Goal: Transaction & Acquisition: Purchase product/service

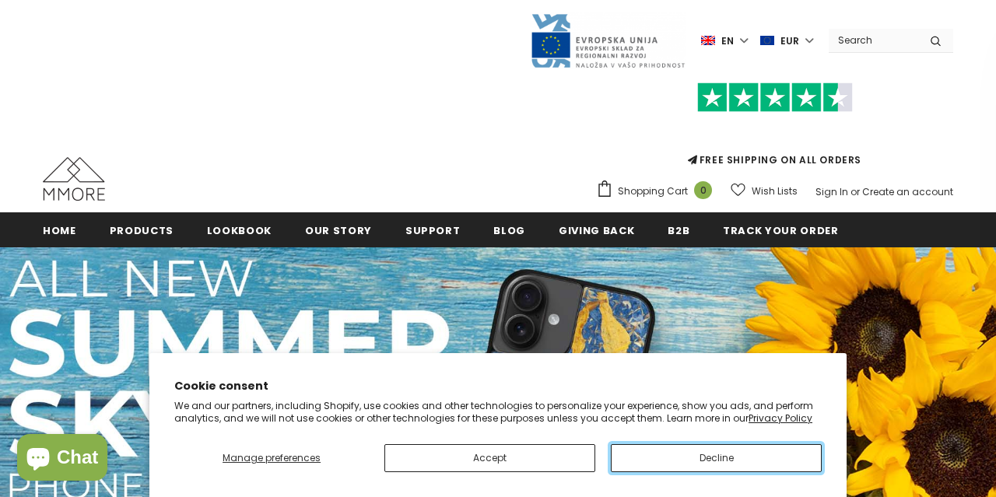
click at [728, 461] on button "Decline" at bounding box center [716, 459] width 211 height 28
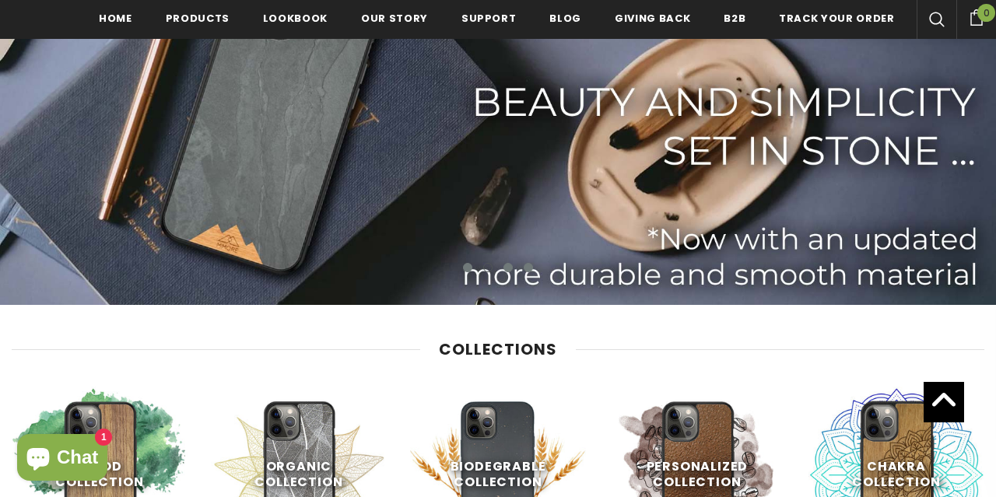
scroll to position [490, 0]
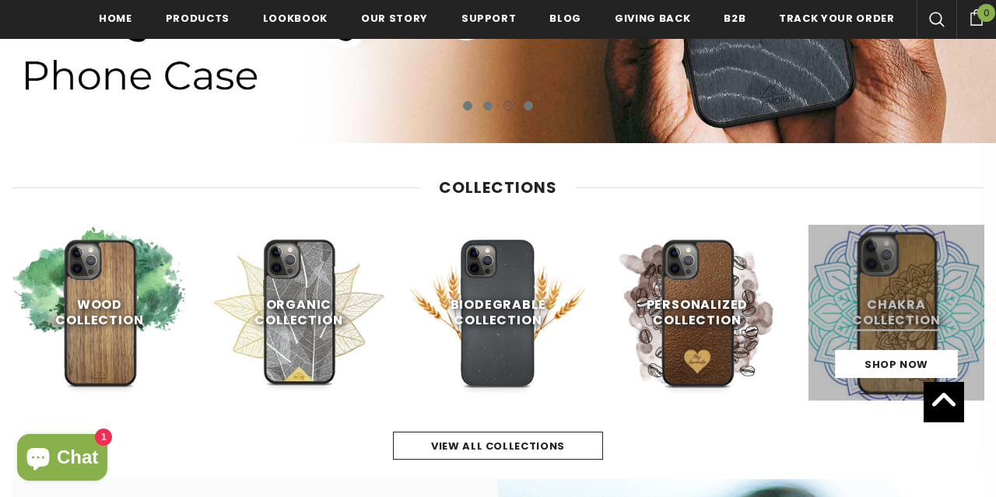
click at [906, 295] on link at bounding box center [897, 313] width 176 height 176
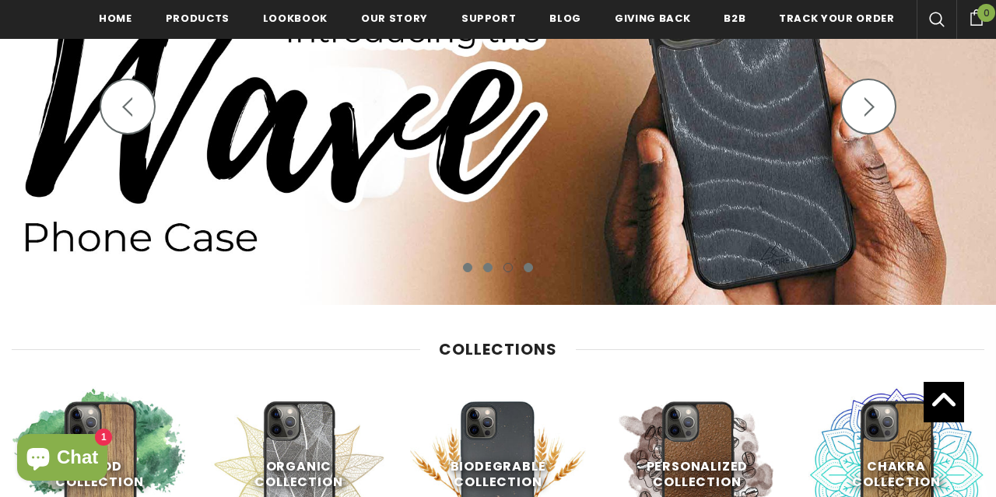
scroll to position [571, 0]
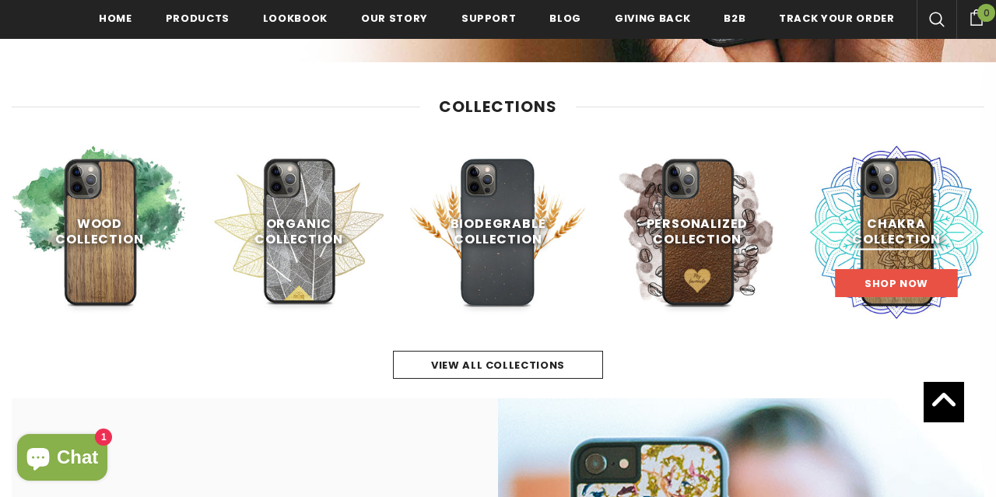
click at [890, 281] on span "Shop Now" at bounding box center [897, 283] width 64 height 15
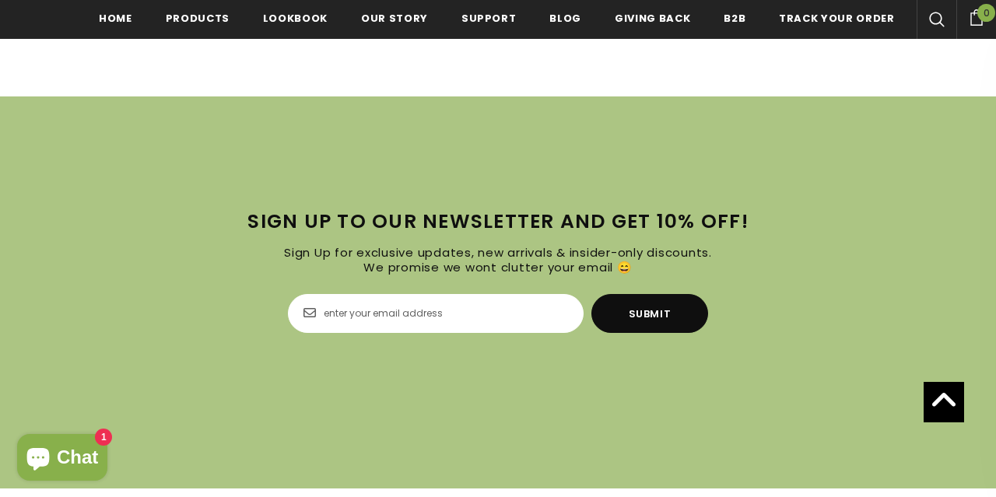
scroll to position [3323, 0]
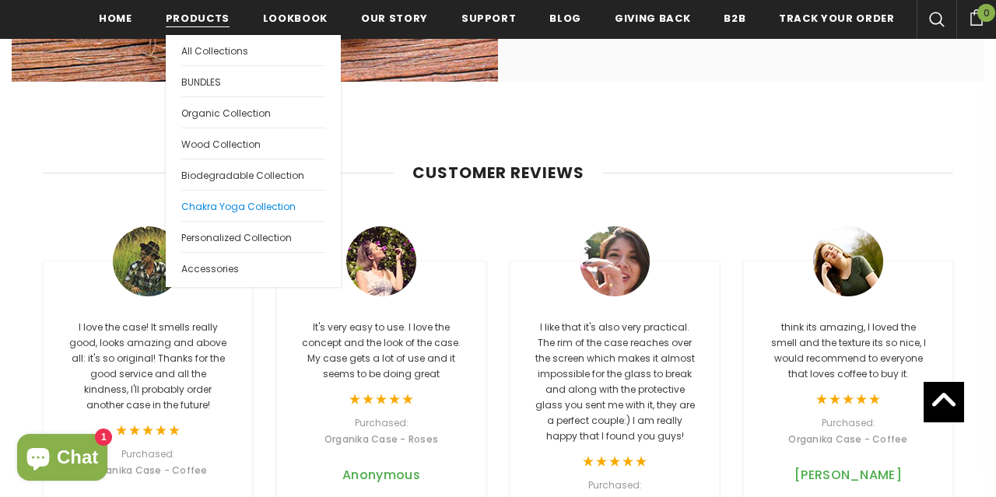
click at [220, 206] on span "Chakra Yoga Collection" at bounding box center [238, 206] width 114 height 13
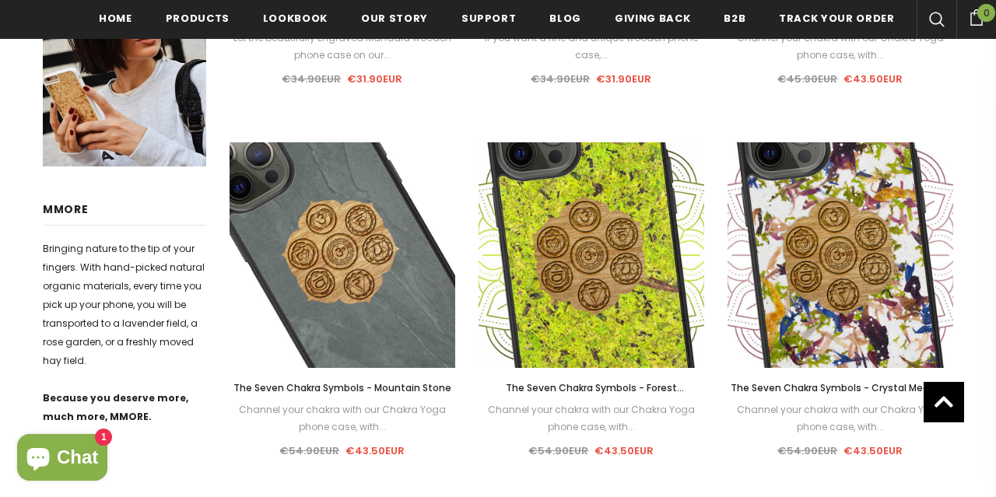
scroll to position [243, 0]
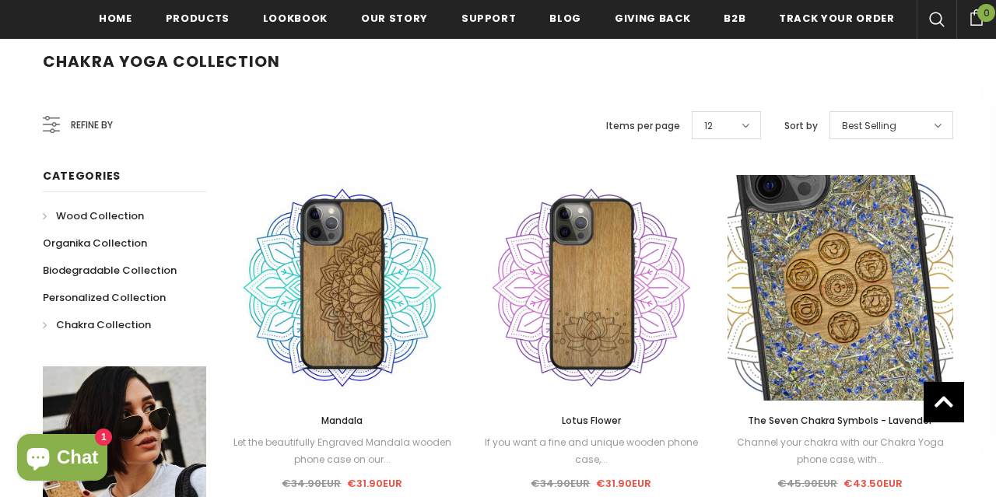
click at [85, 216] on span "Wood Collection" at bounding box center [100, 216] width 88 height 15
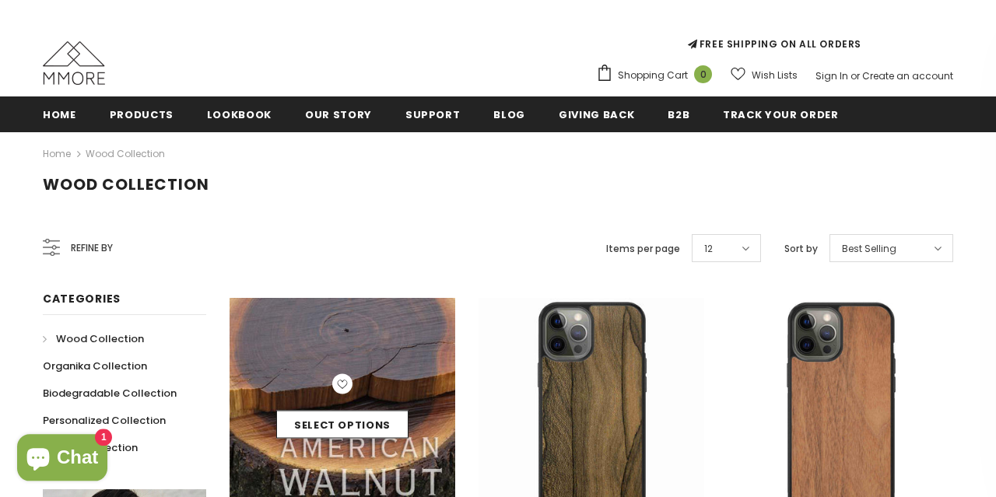
scroll to position [162, 0]
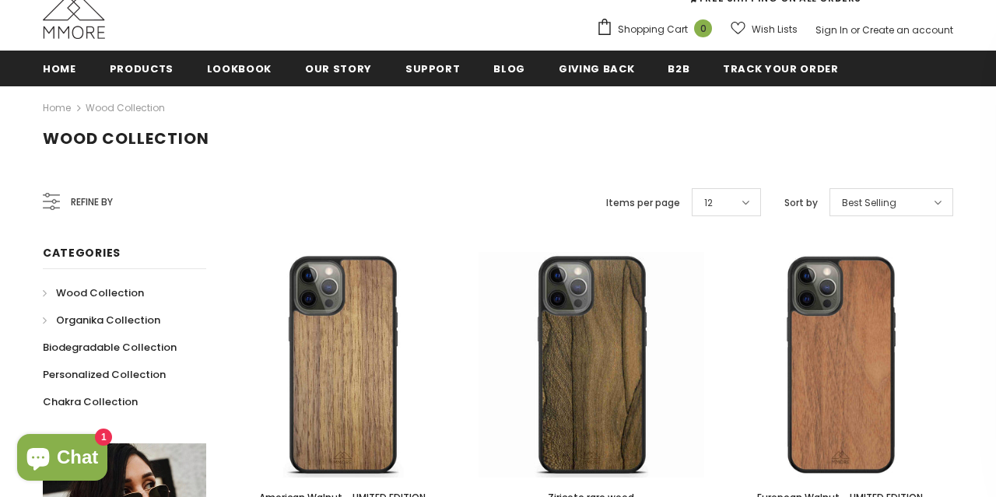
click at [111, 316] on span "Organika Collection" at bounding box center [108, 320] width 104 height 15
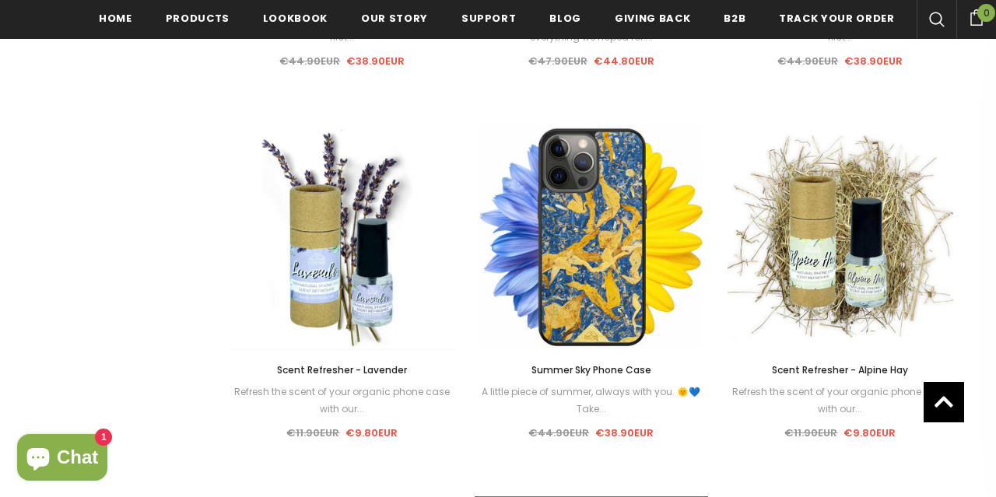
scroll to position [1461, 0]
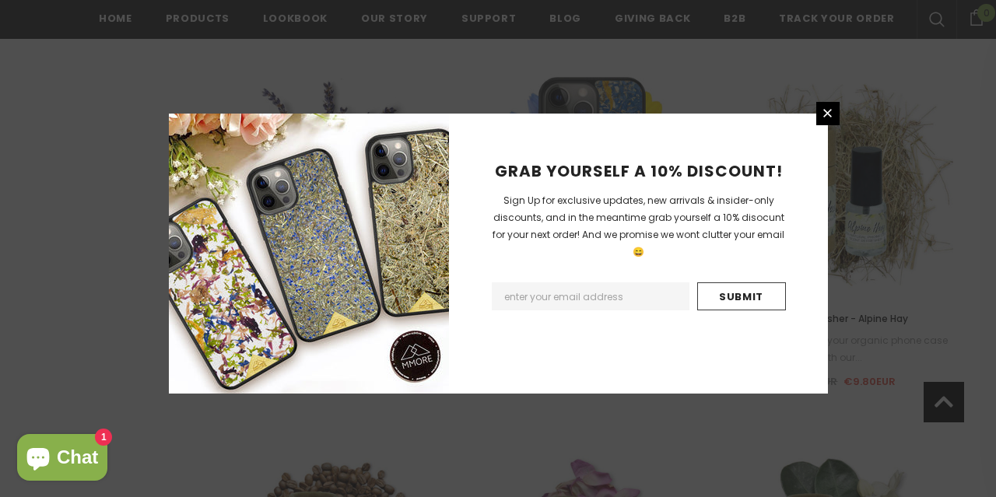
click at [560, 283] on input "Email Address" at bounding box center [591, 297] width 198 height 28
type input "celine.debesm@gmail.com"
click at [750, 283] on input "Submit" at bounding box center [742, 297] width 89 height 28
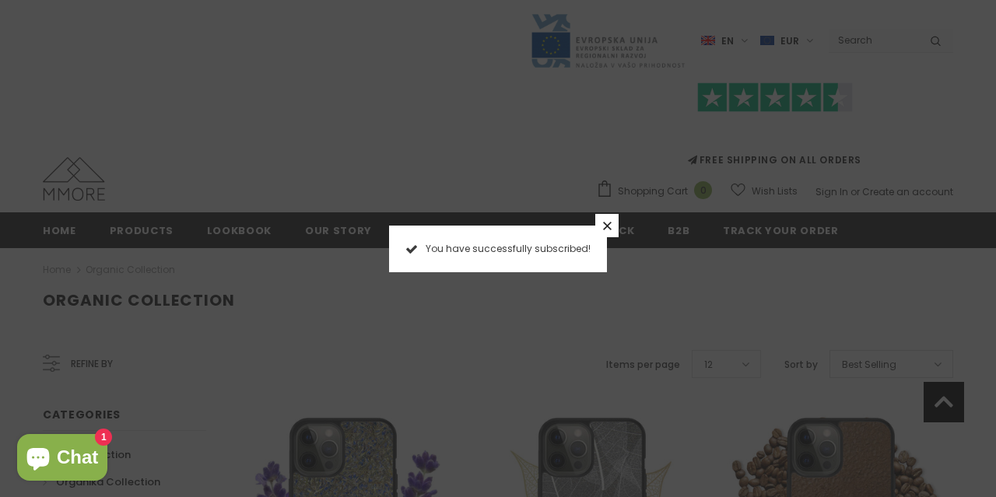
click at [611, 220] on icon at bounding box center [607, 226] width 13 height 13
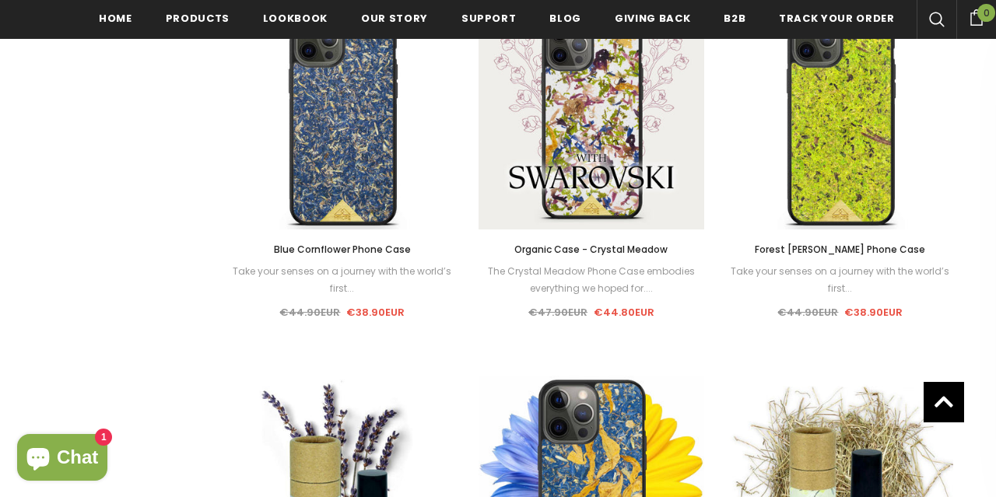
scroll to position [1077, 0]
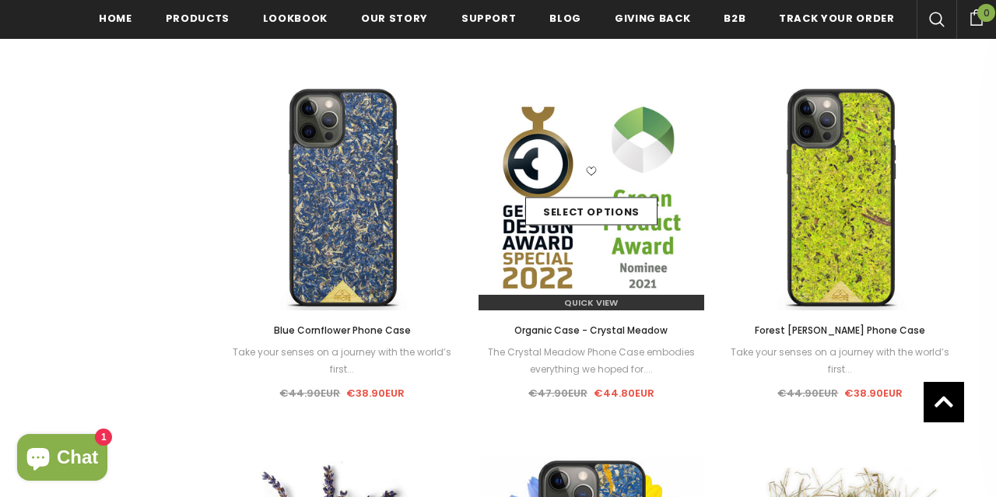
click at [575, 292] on div "Quick View" at bounding box center [592, 296] width 226 height 27
click at [596, 305] on span "Quick View" at bounding box center [591, 303] width 54 height 12
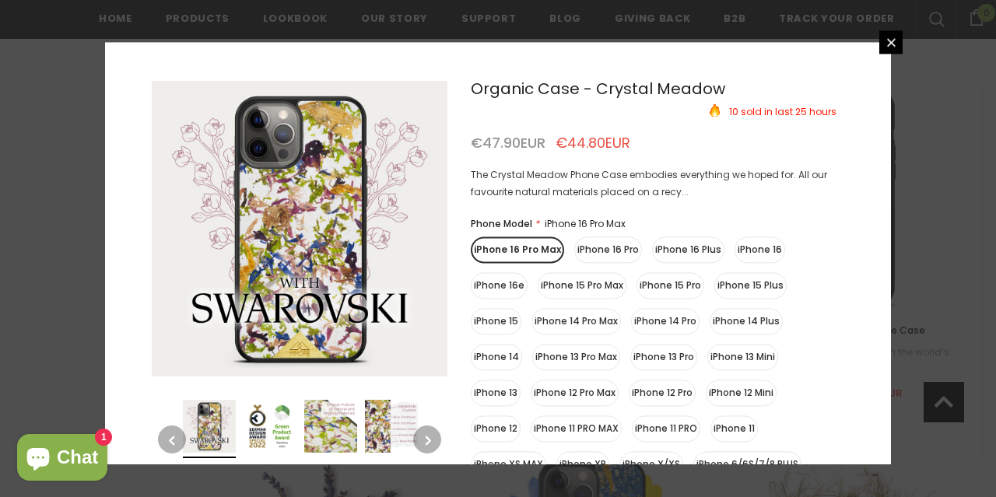
click at [330, 422] on img at bounding box center [330, 426] width 53 height 53
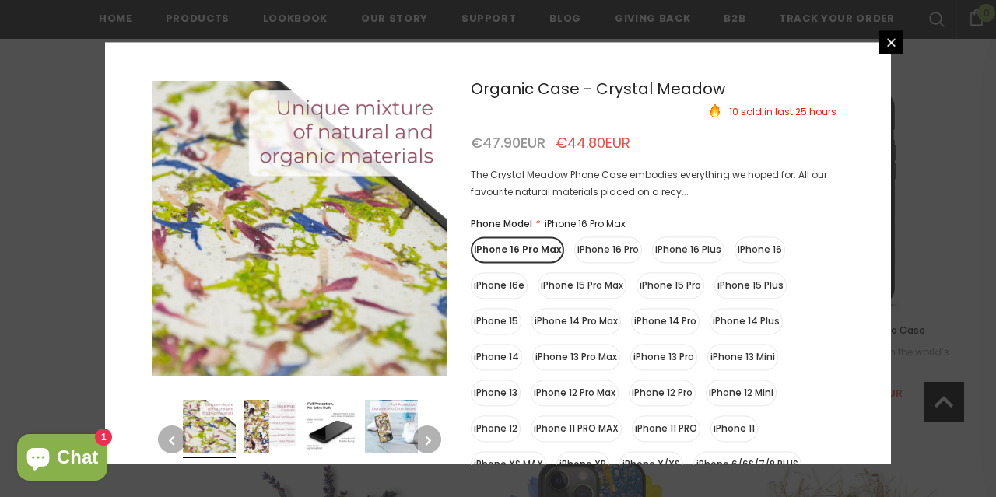
click at [379, 422] on img at bounding box center [391, 426] width 53 height 53
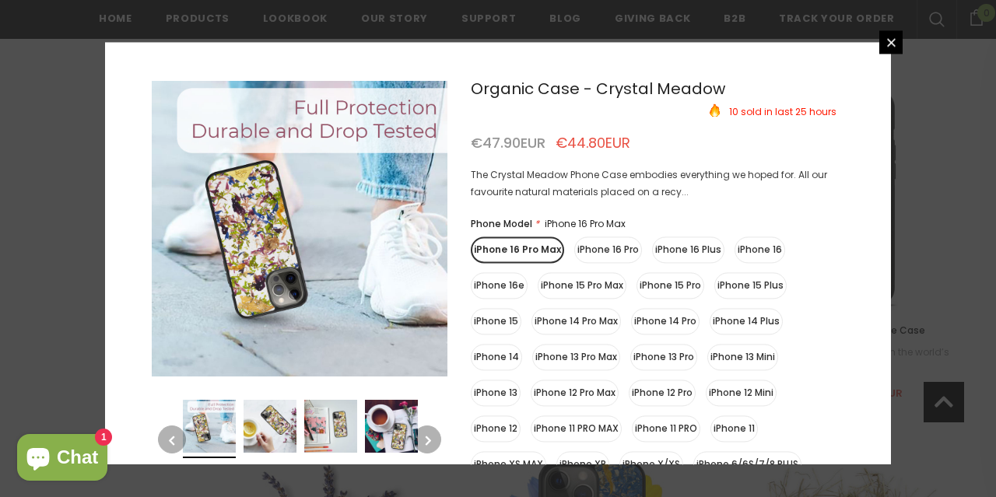
click at [200, 431] on img at bounding box center [209, 426] width 53 height 53
click at [259, 424] on img at bounding box center [270, 426] width 53 height 53
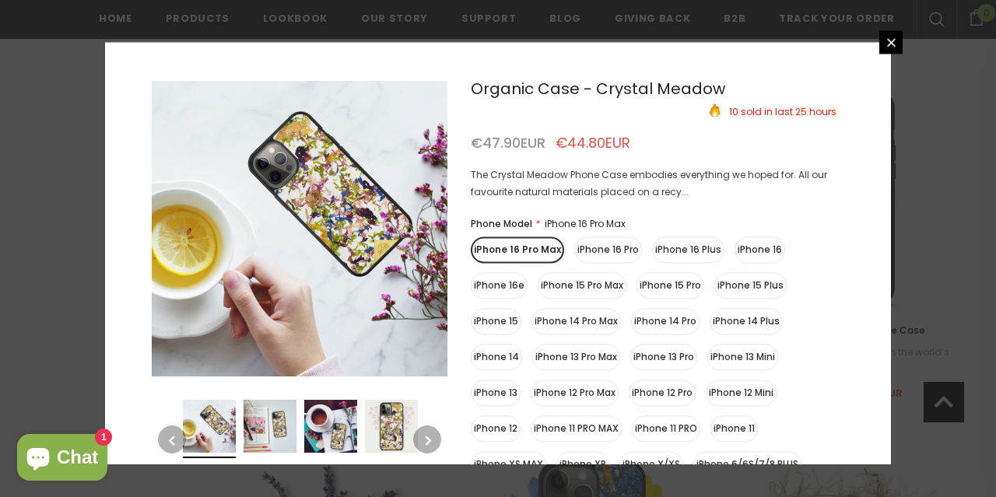
click at [326, 423] on img at bounding box center [330, 426] width 53 height 53
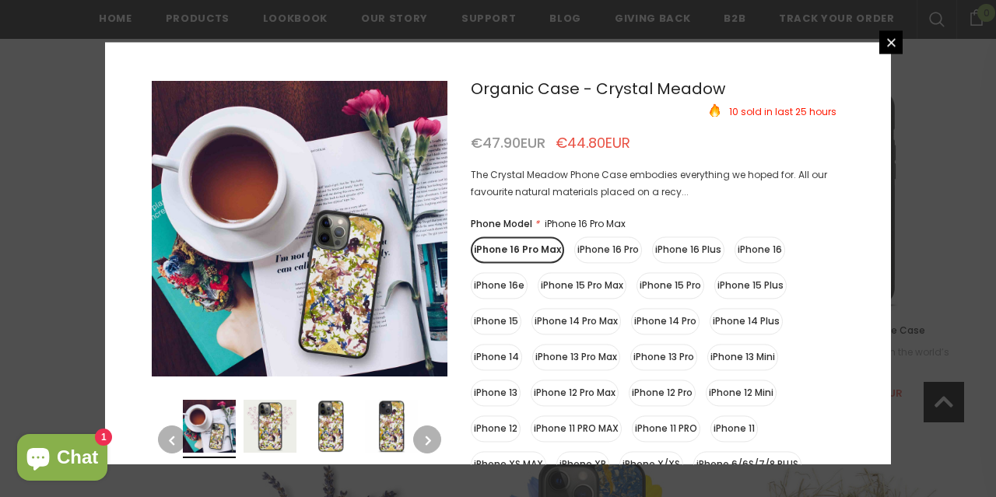
click at [337, 432] on img at bounding box center [330, 426] width 53 height 53
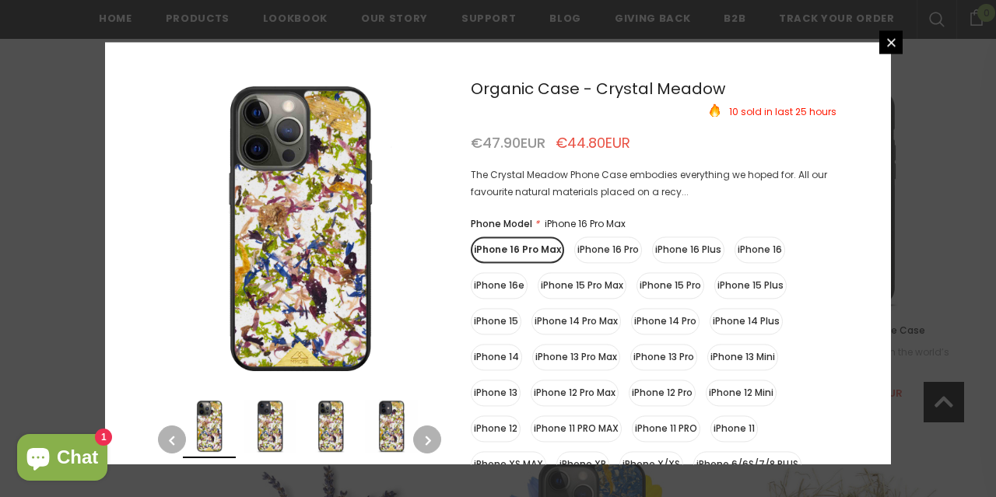
click at [345, 432] on img at bounding box center [330, 426] width 53 height 53
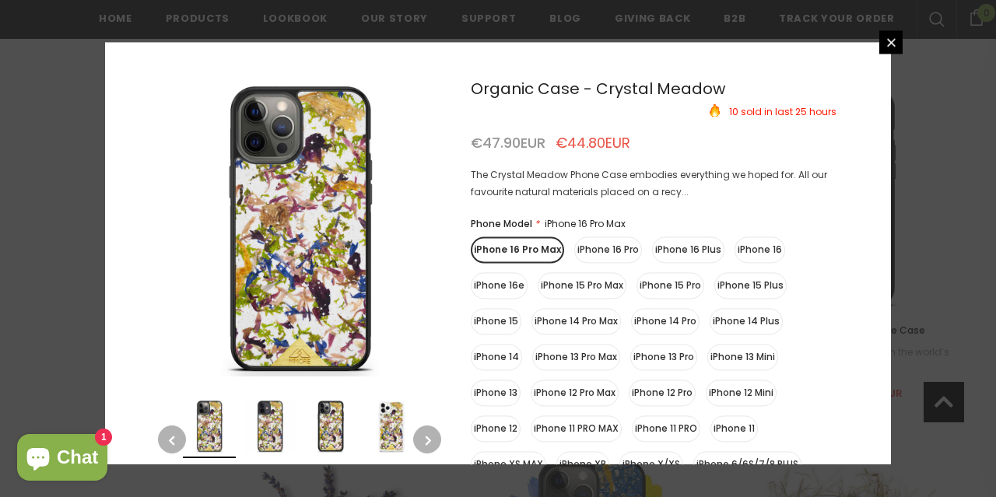
click at [341, 430] on img at bounding box center [330, 426] width 53 height 53
click at [368, 431] on img at bounding box center [391, 426] width 53 height 53
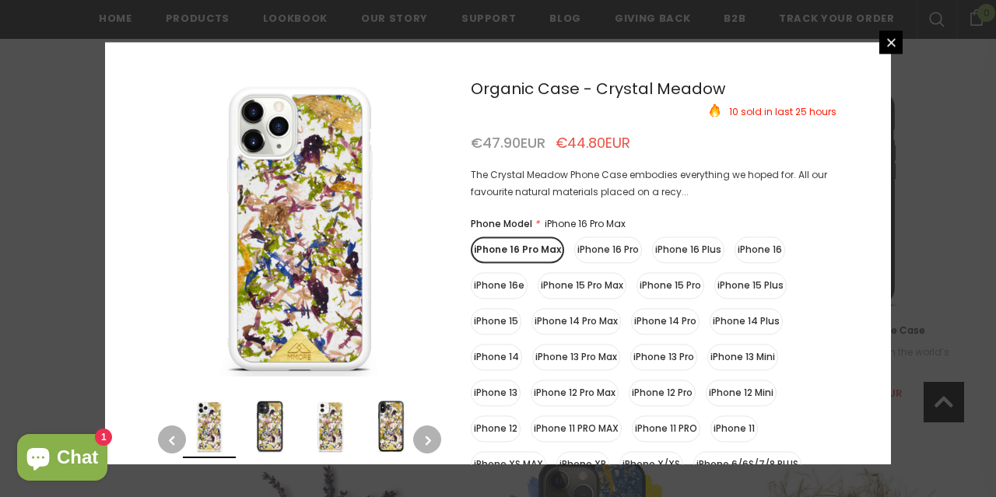
click at [493, 318] on label "iPhone 15" at bounding box center [496, 321] width 51 height 26
click at [0, 0] on input "iPhone 15" at bounding box center [0, 0] width 0 height 0
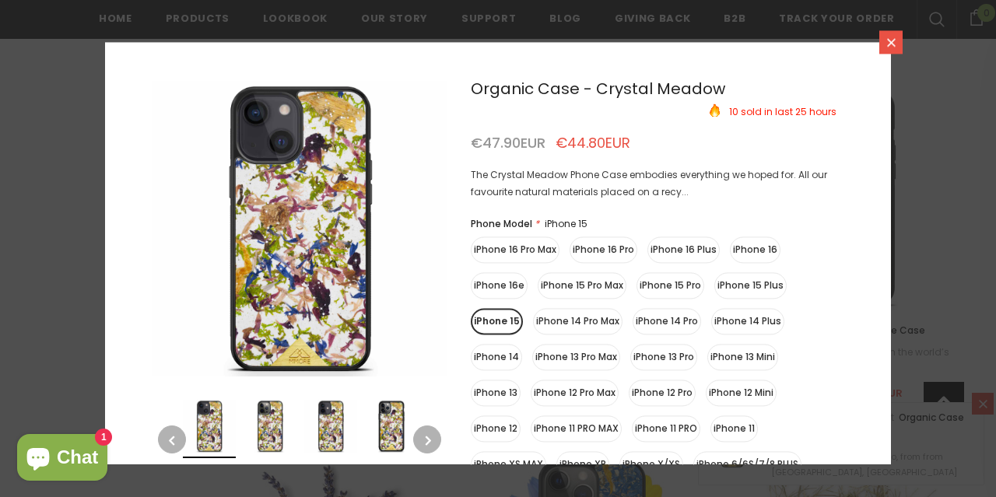
click at [894, 44] on icon at bounding box center [891, 42] width 9 height 9
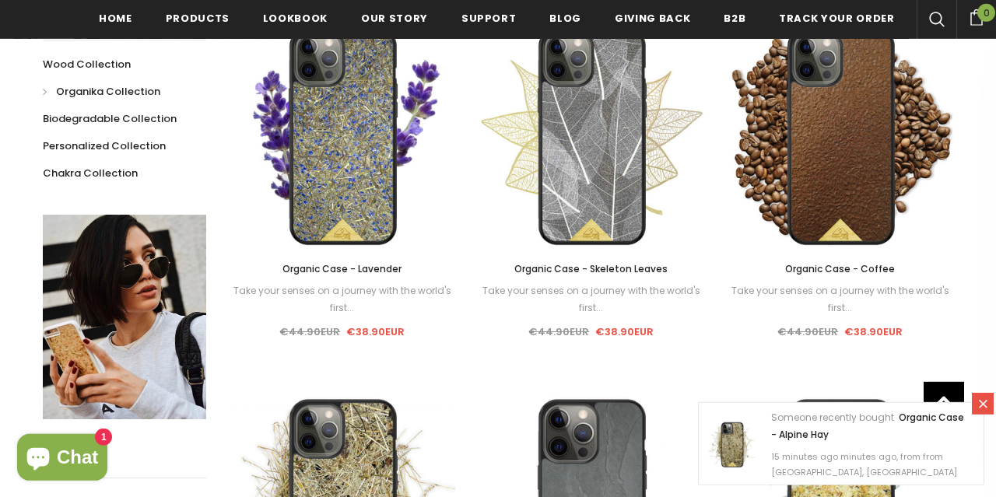
scroll to position [353, 0]
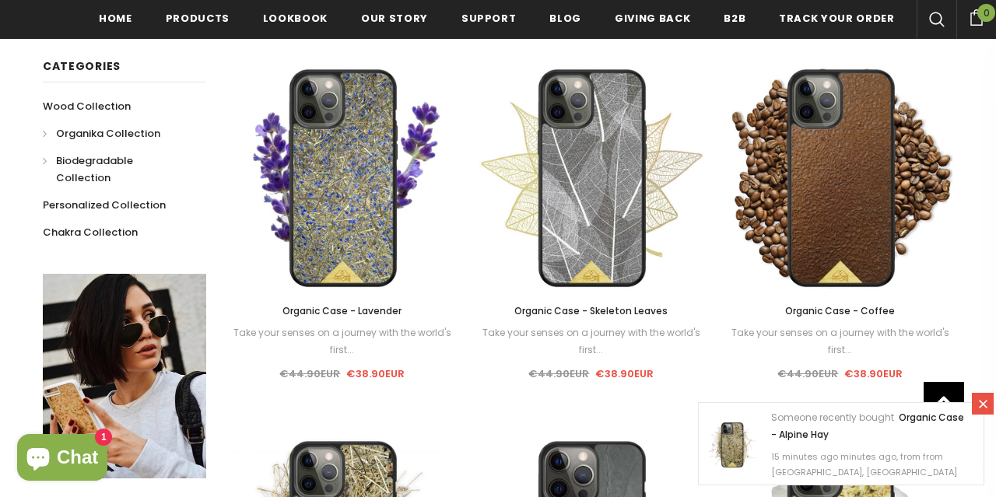
click at [133, 163] on span "Biodegradable Collection" at bounding box center [94, 169] width 77 height 32
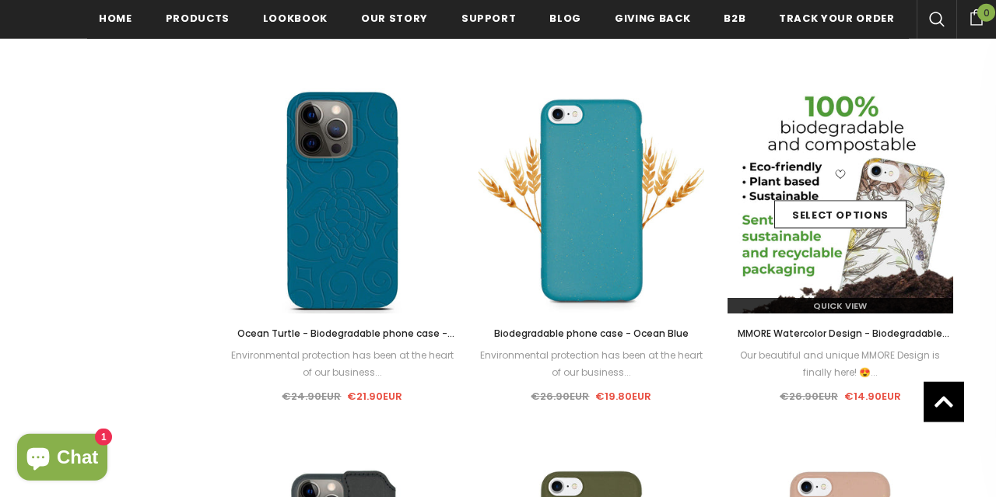
scroll to position [1056, 0]
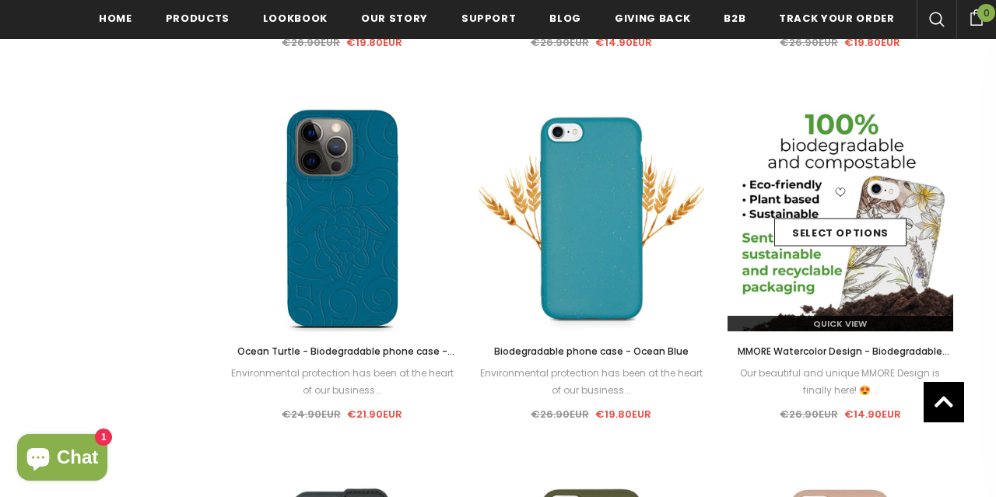
click at [865, 300] on img at bounding box center [841, 219] width 226 height 226
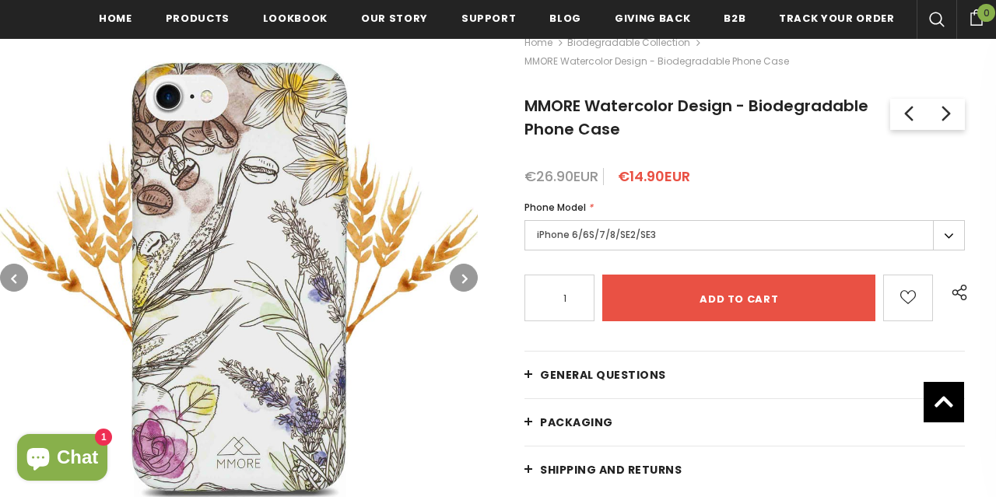
click at [715, 220] on label "iPhone 6/6S/7/8/SE2/SE3" at bounding box center [745, 235] width 441 height 30
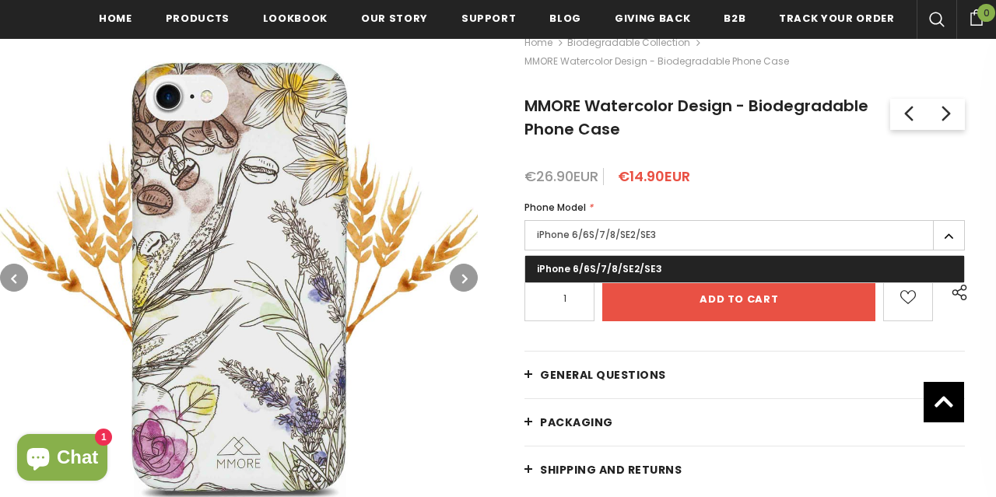
click at [715, 220] on label "iPhone 6/6S/7/8/SE2/SE3" at bounding box center [745, 235] width 441 height 30
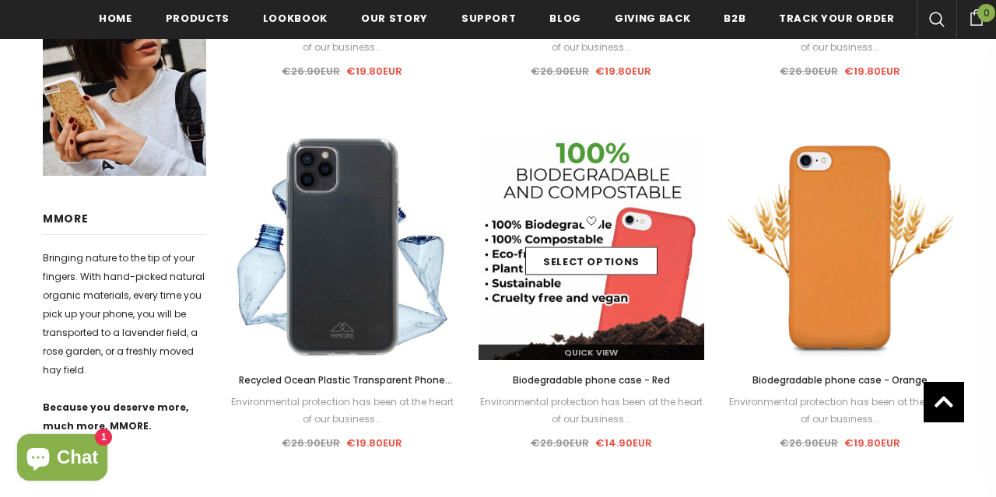
scroll to position [89, 0]
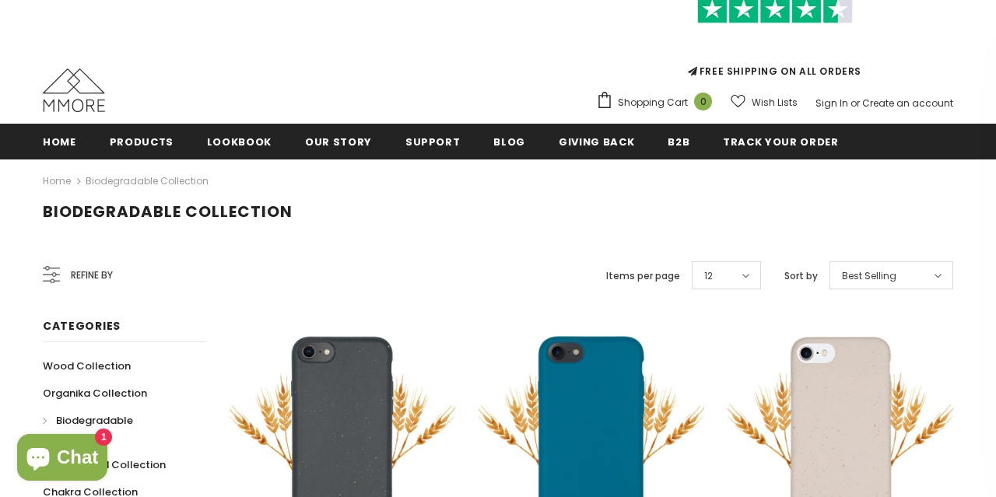
click at [86, 272] on span "Refine by" at bounding box center [92, 275] width 42 height 17
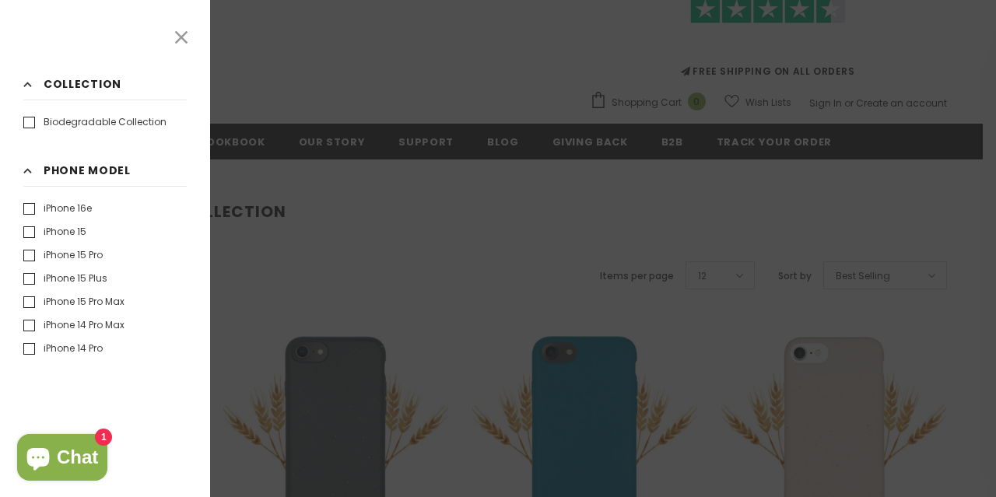
click at [66, 230] on label "iPhone 15" at bounding box center [54, 232] width 63 height 16
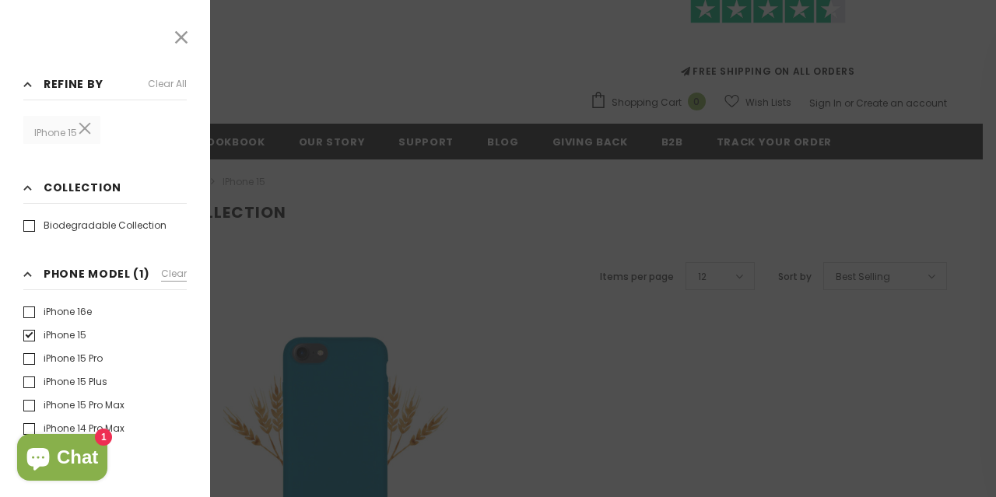
scroll to position [55, 0]
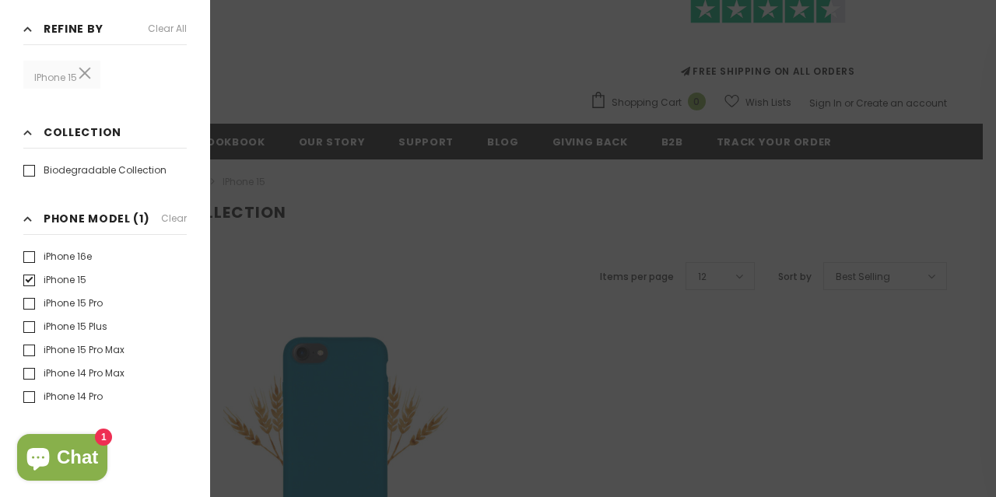
click at [31, 27] on h3 "Refine by Clear all" at bounding box center [104, 32] width 163 height 25
drag, startPoint x: 176, startPoint y: 25, endPoint x: 202, endPoint y: 33, distance: 26.8
click at [176, 24] on icon at bounding box center [181, 29] width 12 height 12
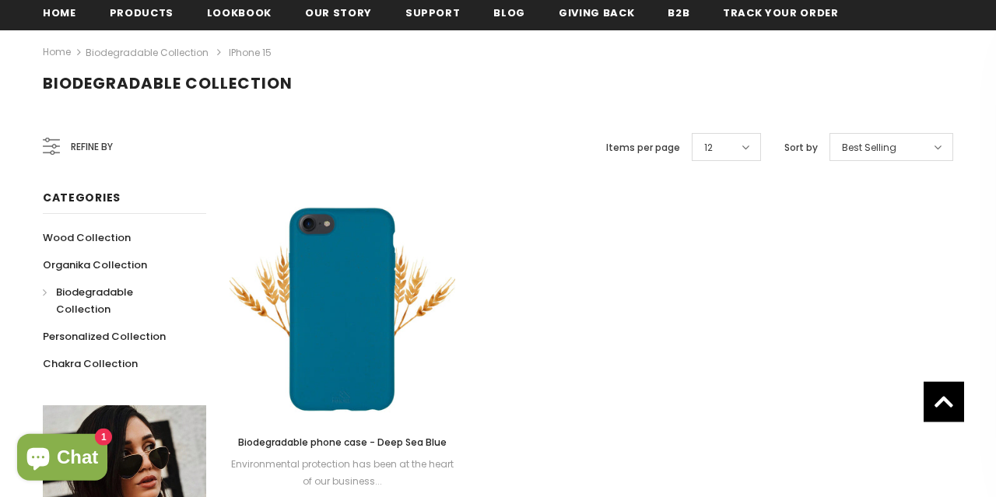
scroll to position [174, 0]
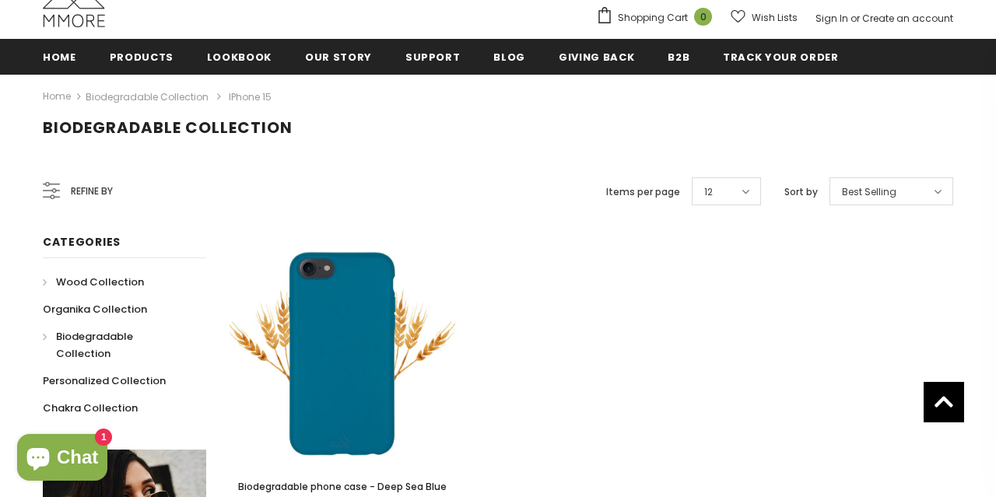
click at [93, 278] on span "Wood Collection" at bounding box center [100, 282] width 88 height 15
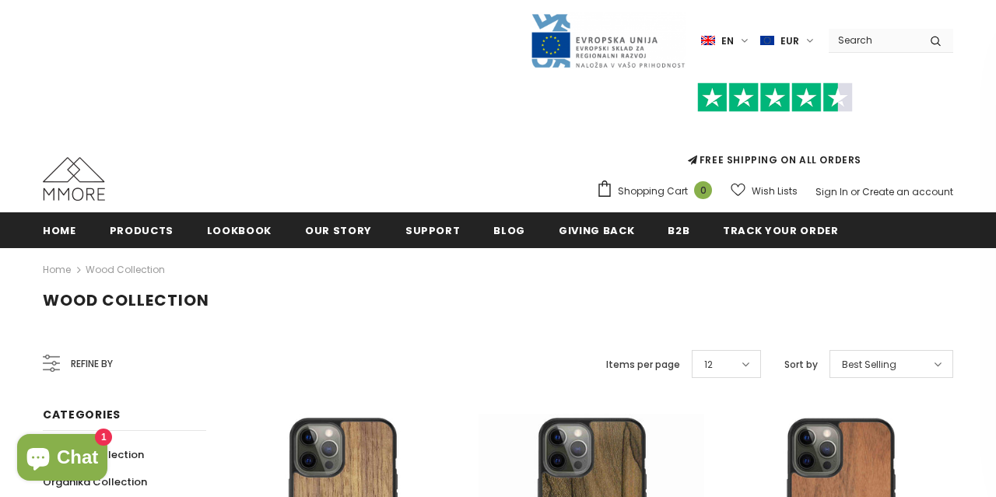
click at [68, 360] on div "Refine by" at bounding box center [78, 364] width 70 height 37
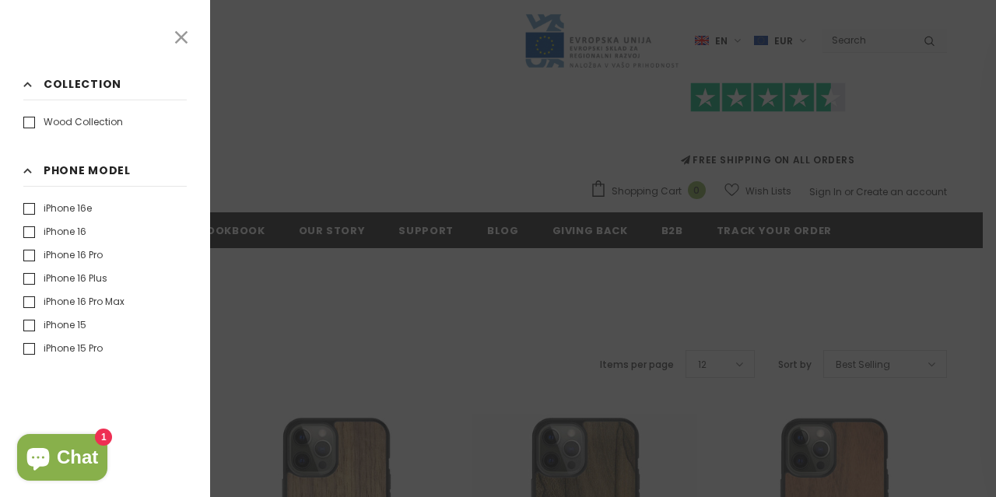
click at [27, 326] on label "iPhone 15" at bounding box center [54, 326] width 63 height 16
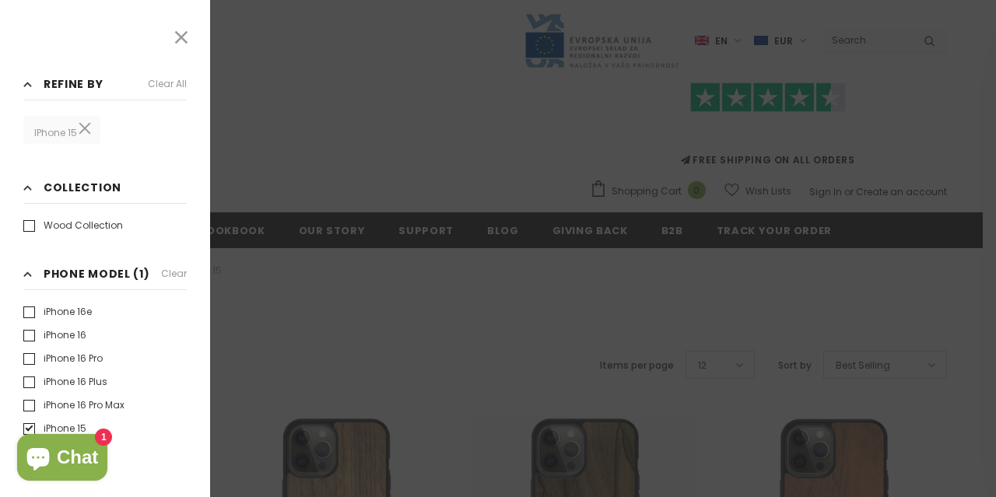
click at [186, 40] on icon at bounding box center [181, 37] width 20 height 20
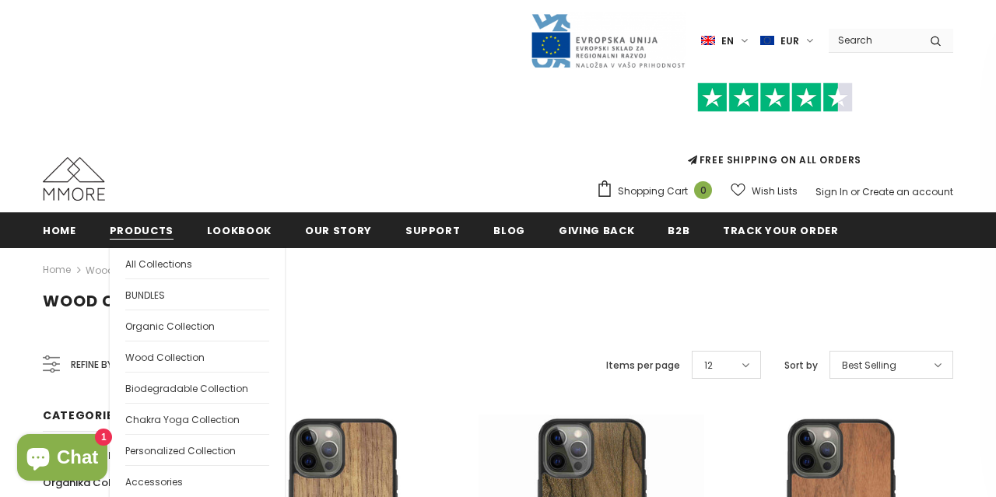
click at [121, 229] on span "Products" at bounding box center [142, 230] width 64 height 15
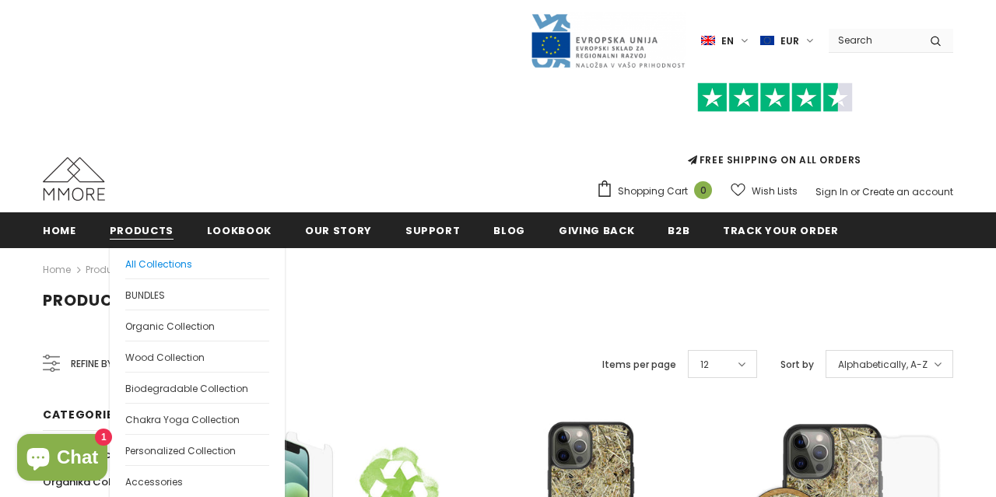
click at [142, 267] on span "All Collections" at bounding box center [158, 264] width 67 height 13
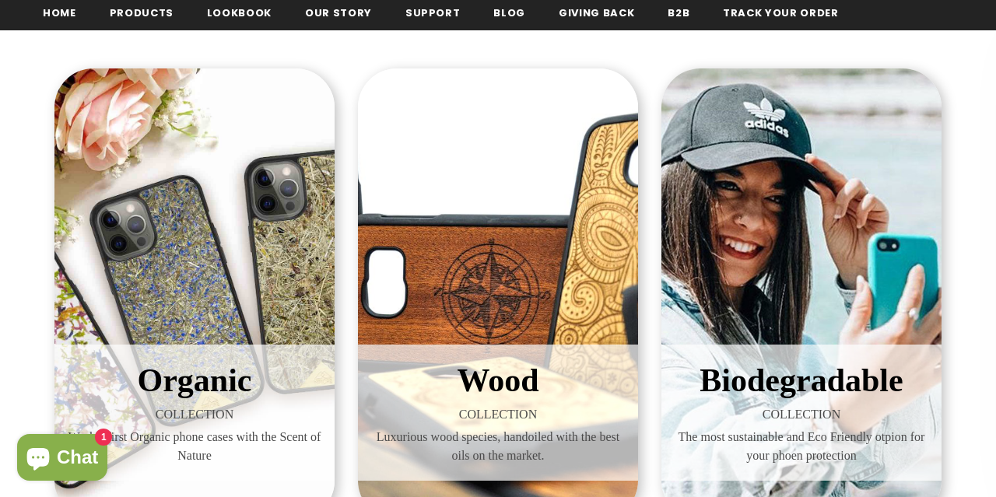
scroll to position [263, 0]
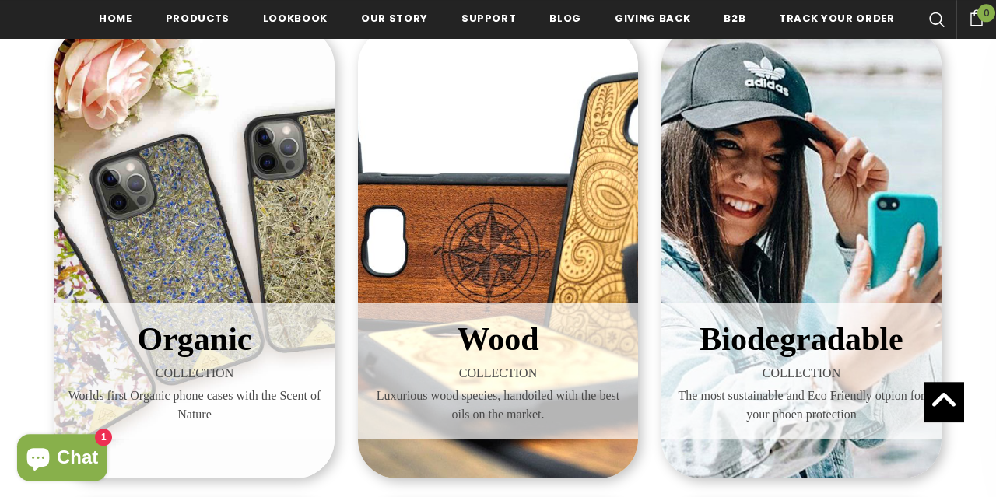
click at [239, 249] on div "Organic COLLECTION Worlds first Organic phone cases with the Scent of Nature" at bounding box center [194, 253] width 280 height 452
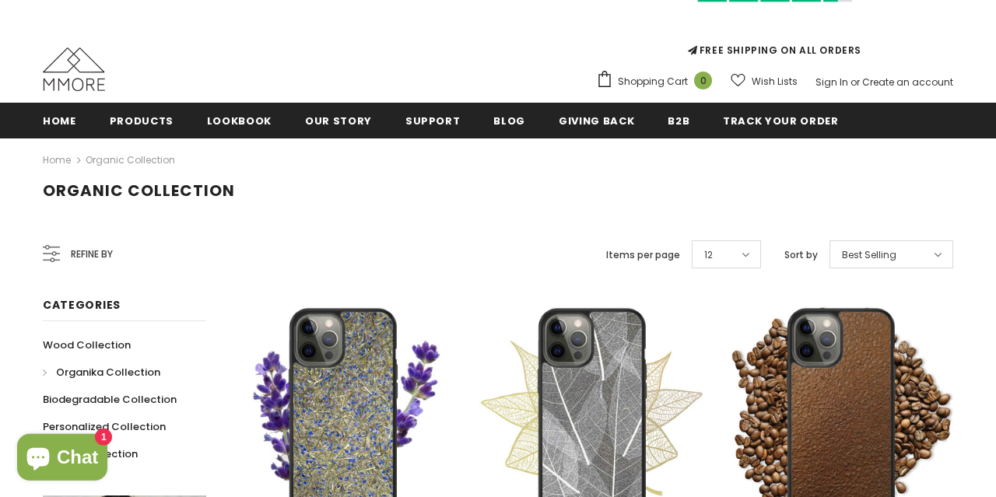
scroll to position [162, 0]
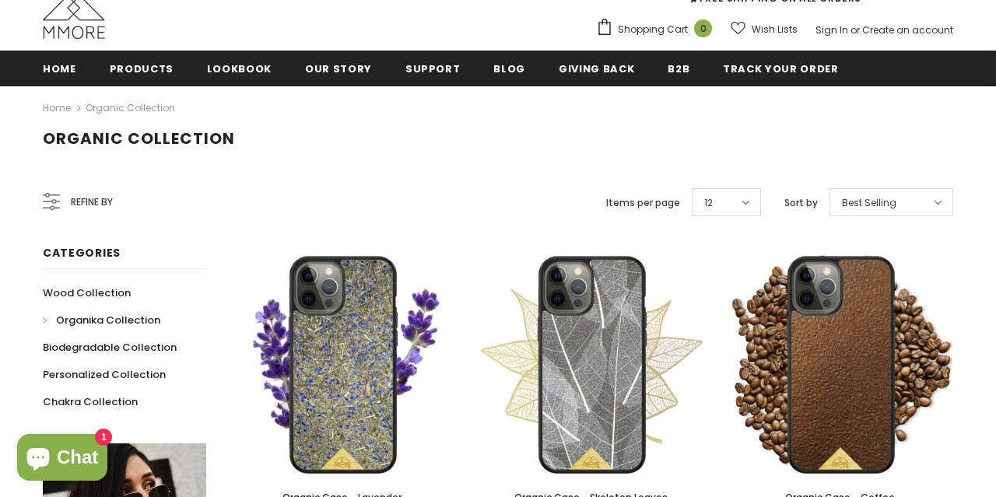
click at [57, 206] on icon at bounding box center [51, 201] width 17 height 17
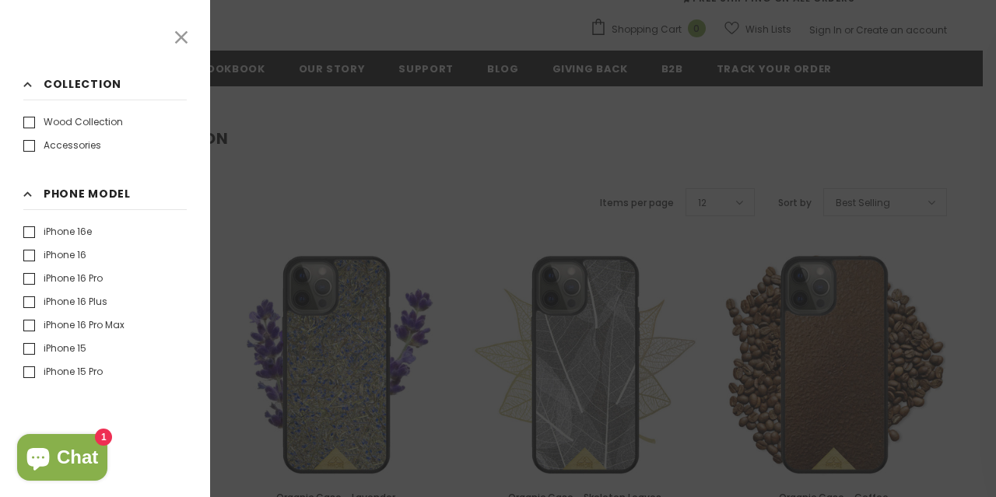
click at [51, 347] on label "iPhone 15" at bounding box center [54, 349] width 63 height 16
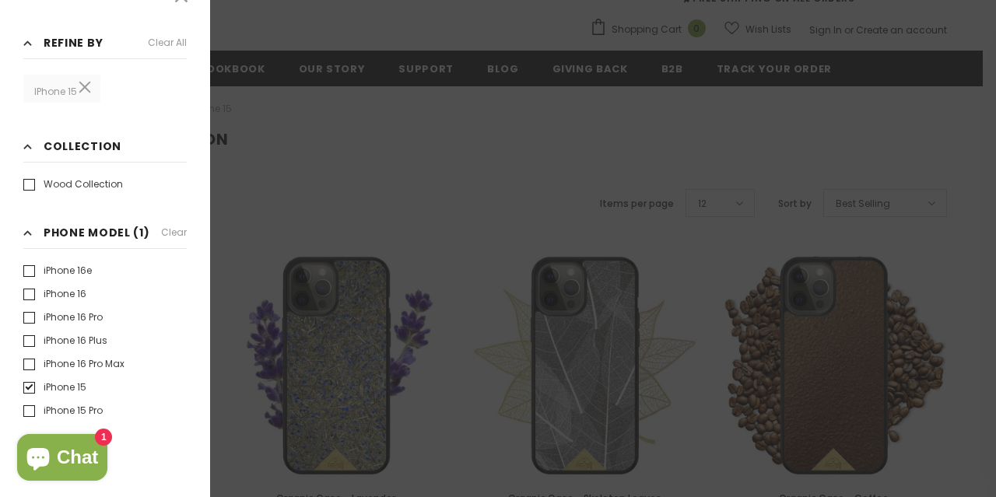
scroll to position [55, 0]
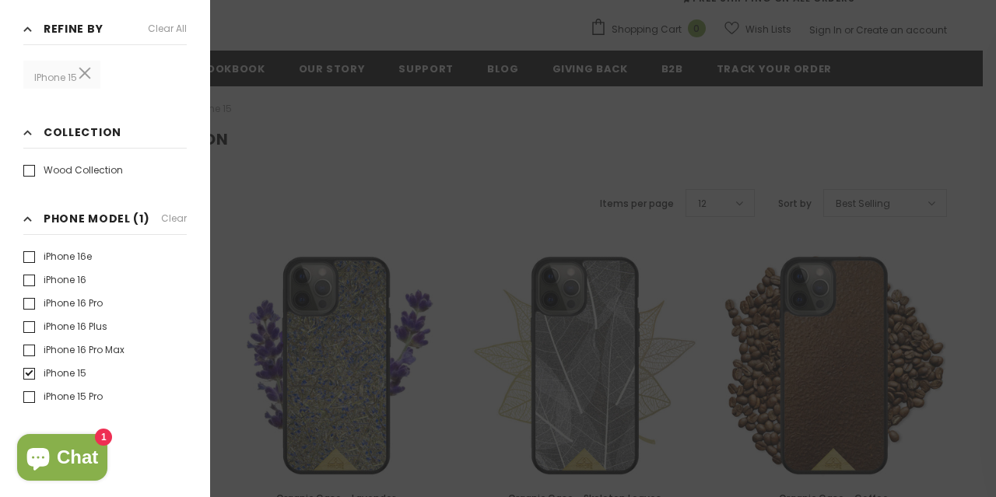
click at [251, 138] on div at bounding box center [498, 248] width 996 height 497
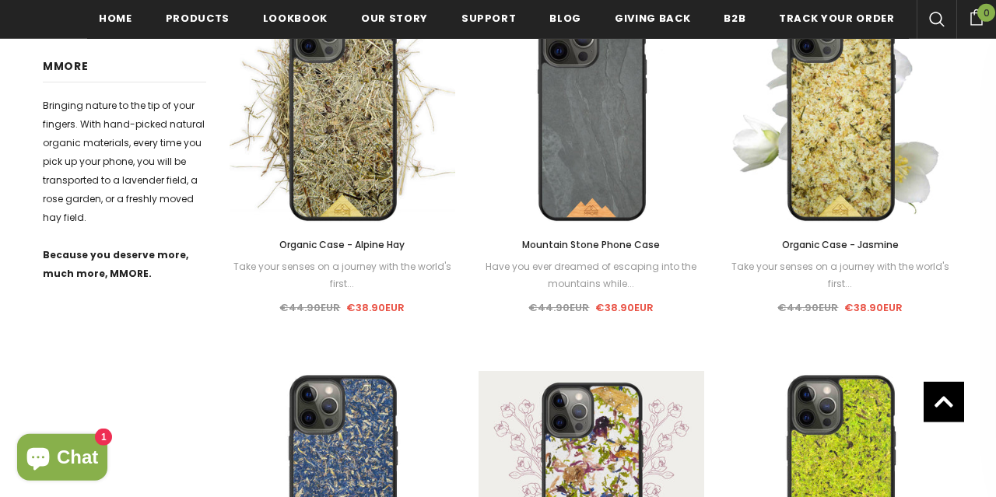
scroll to position [733, 0]
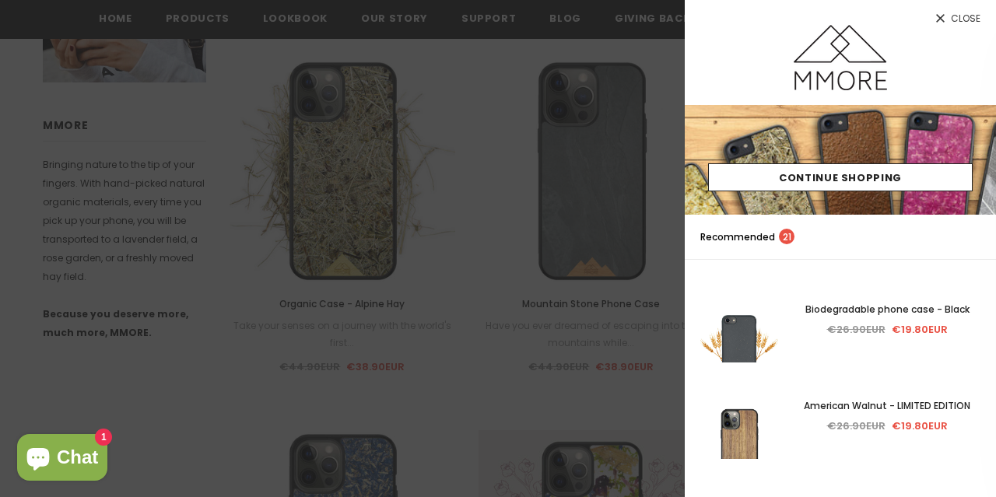
click at [963, 16] on span "Close" at bounding box center [966, 18] width 30 height 9
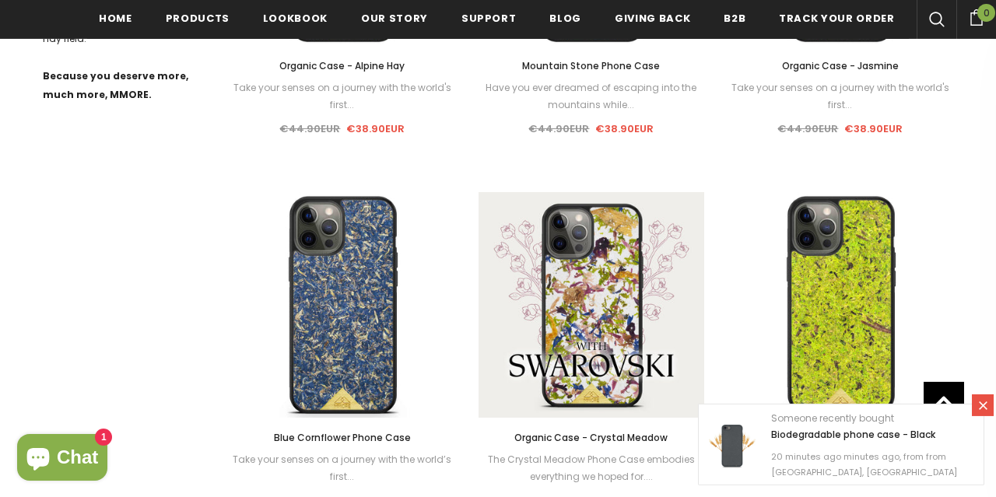
scroll to position [975, 0]
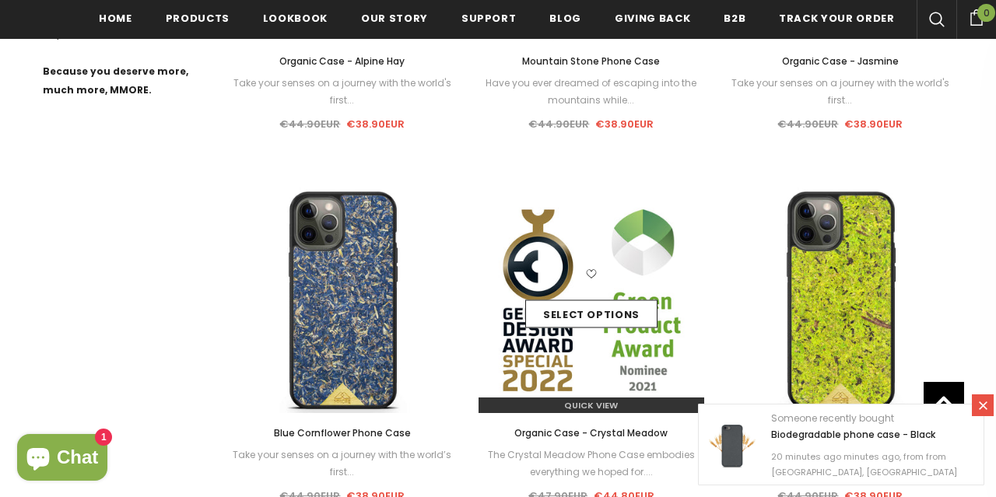
click at [606, 402] on span "Quick View" at bounding box center [591, 405] width 54 height 12
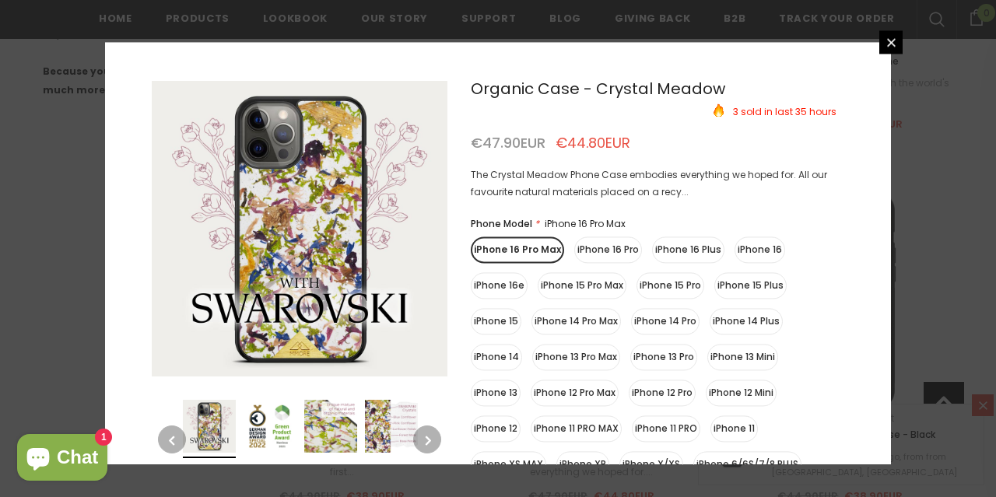
click at [480, 319] on label "iPhone 15" at bounding box center [496, 321] width 51 height 26
click at [0, 0] on input "iPhone 15" at bounding box center [0, 0] width 0 height 0
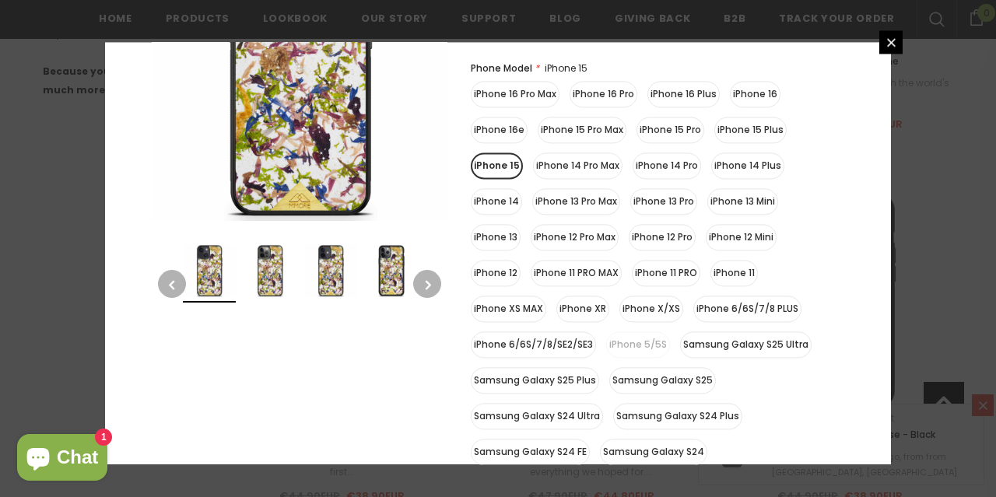
scroll to position [0, 0]
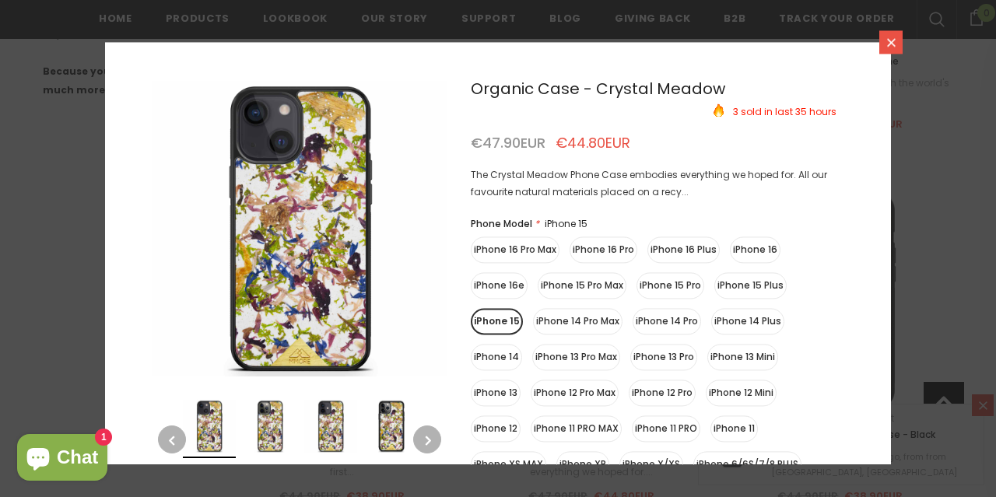
click at [896, 40] on icon at bounding box center [891, 42] width 13 height 13
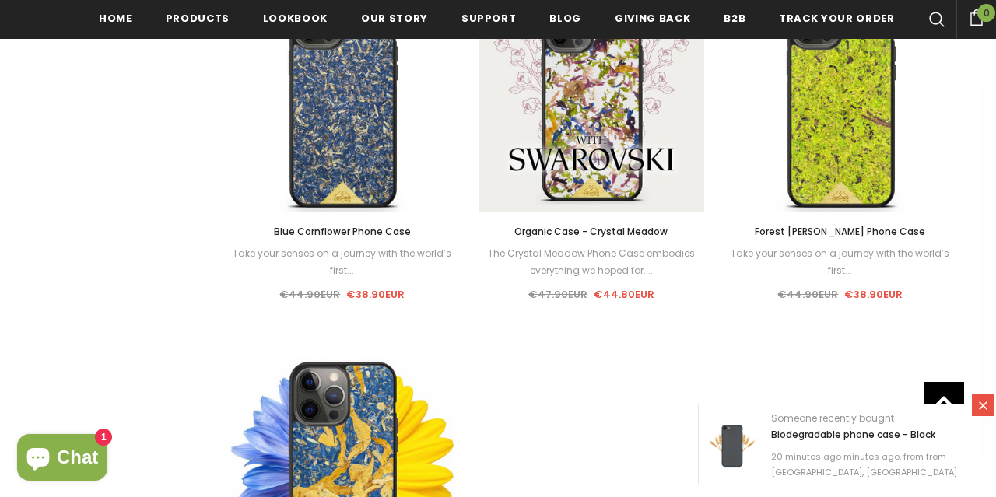
scroll to position [1137, 0]
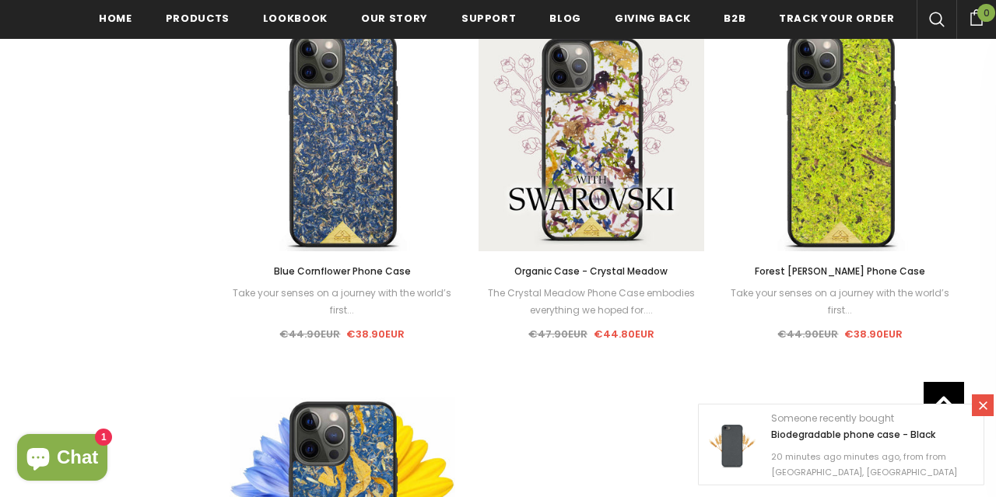
click at [980, 404] on icon at bounding box center [983, 405] width 13 height 13
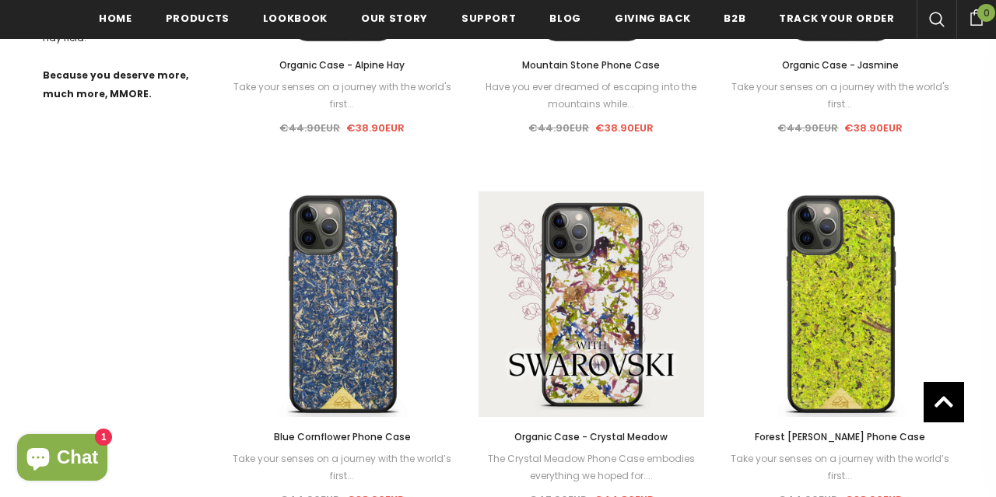
scroll to position [1056, 0]
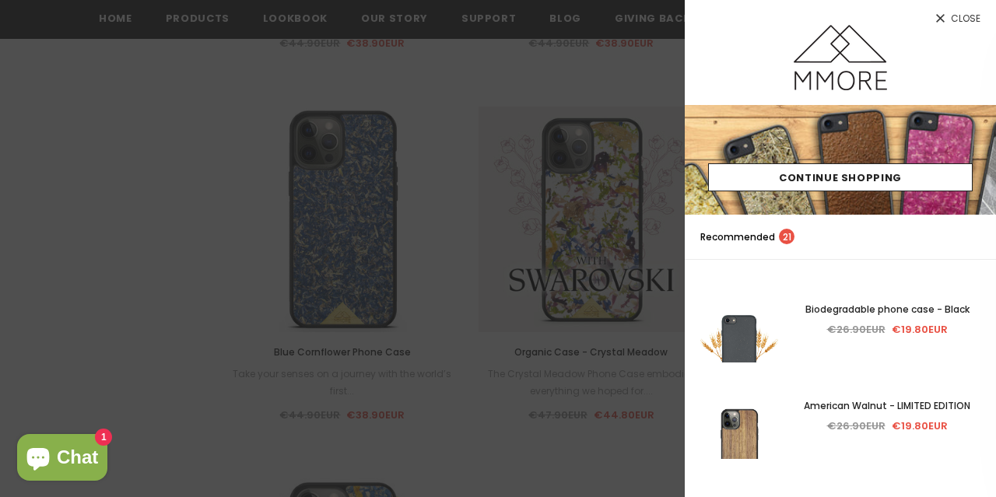
click at [955, 19] on span "Close" at bounding box center [966, 18] width 30 height 9
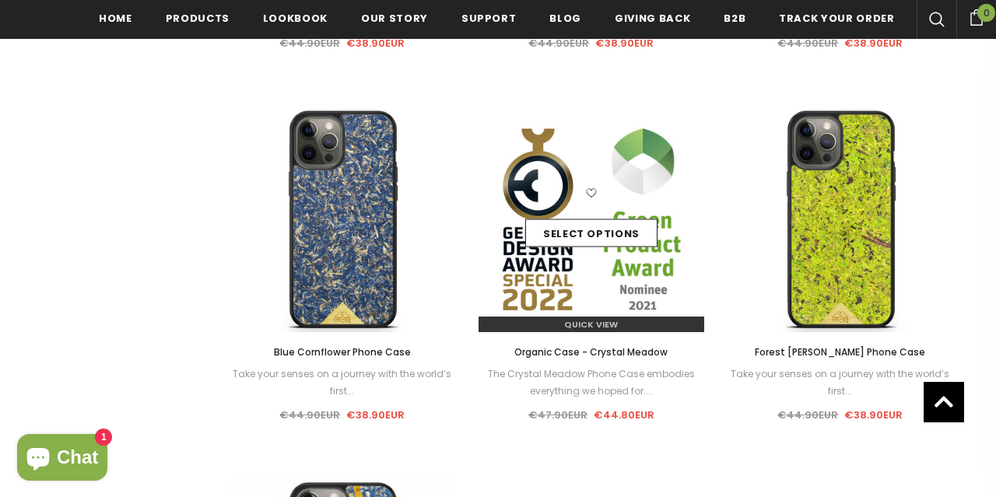
click at [566, 281] on img at bounding box center [592, 220] width 226 height 226
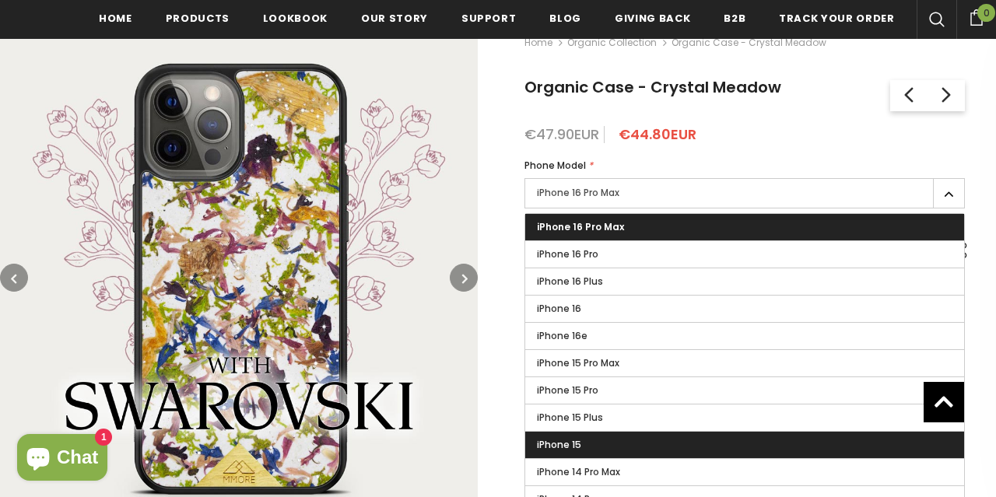
scroll to position [243, 0]
click at [581, 443] on label "iPhone 15" at bounding box center [744, 445] width 439 height 26
click at [0, 0] on input "iPhone 15" at bounding box center [0, 0] width 0 height 0
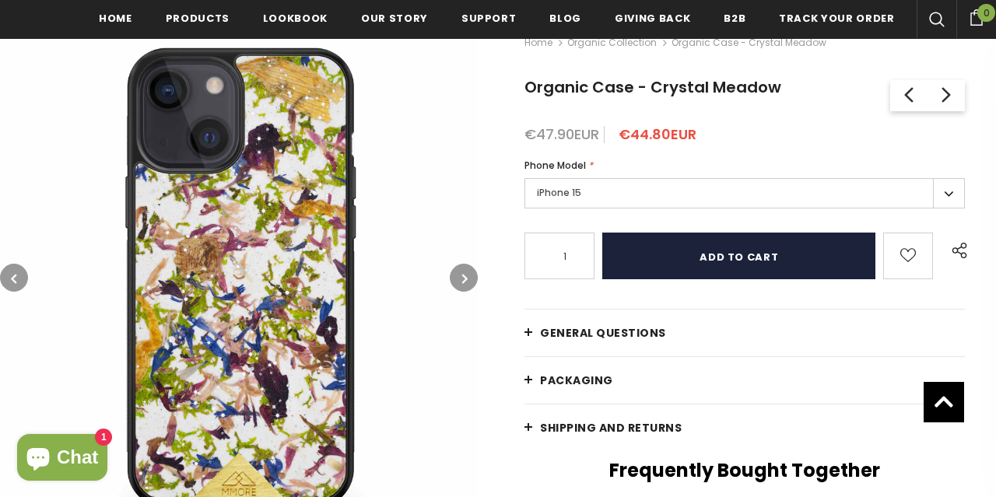
click at [733, 256] on input "Add to cart" at bounding box center [739, 256] width 273 height 47
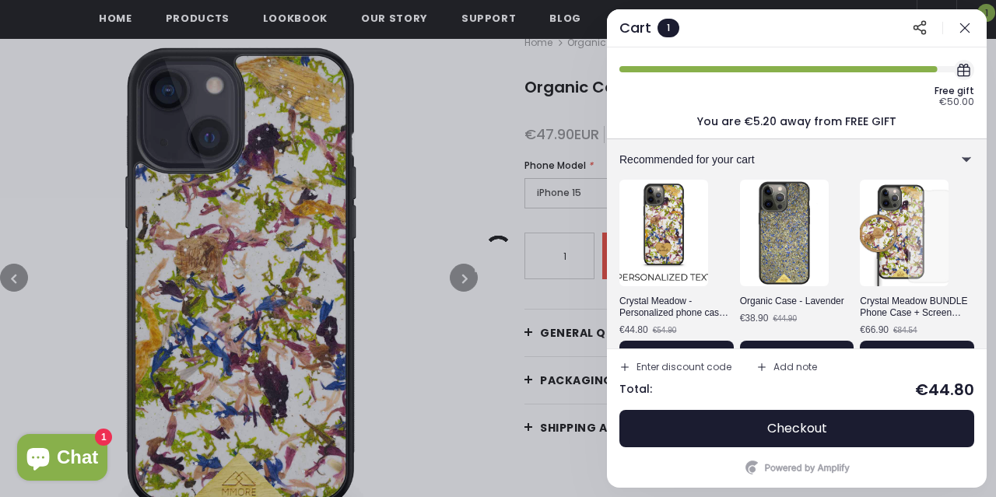
click at [666, 366] on div "Enter discount code" at bounding box center [684, 367] width 95 height 9
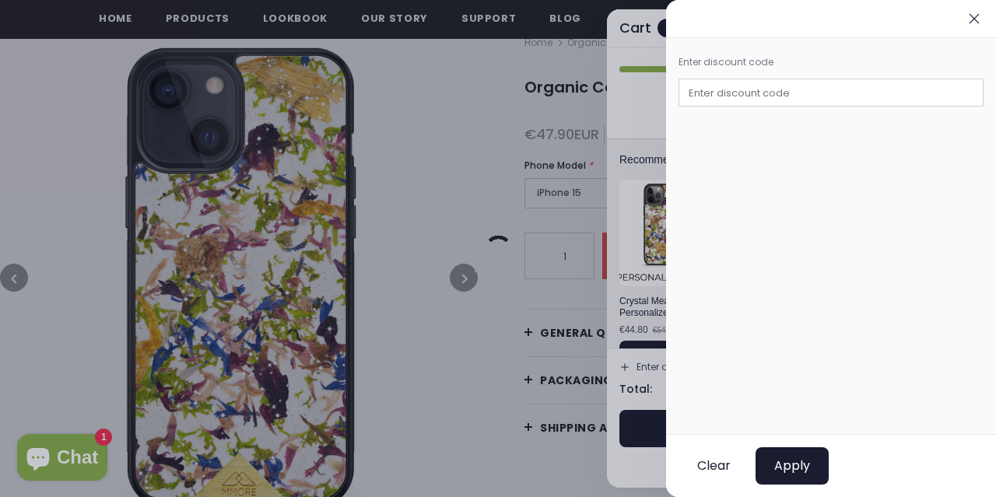
click at [800, 90] on input "text" at bounding box center [831, 93] width 305 height 28
paste input "MMORE10"
type input "MMORE10"
click at [791, 466] on span "Apply" at bounding box center [793, 467] width 36 height 16
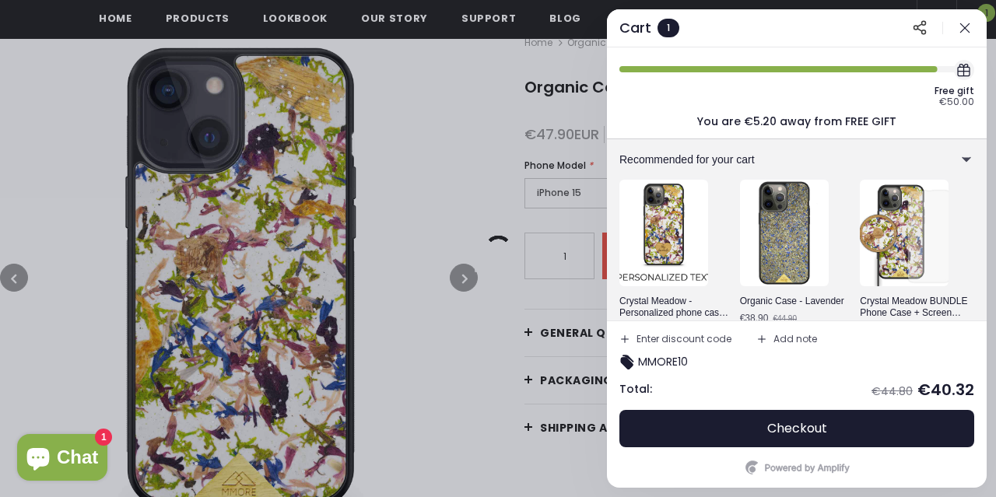
click at [965, 35] on button "button" at bounding box center [965, 28] width 19 height 19
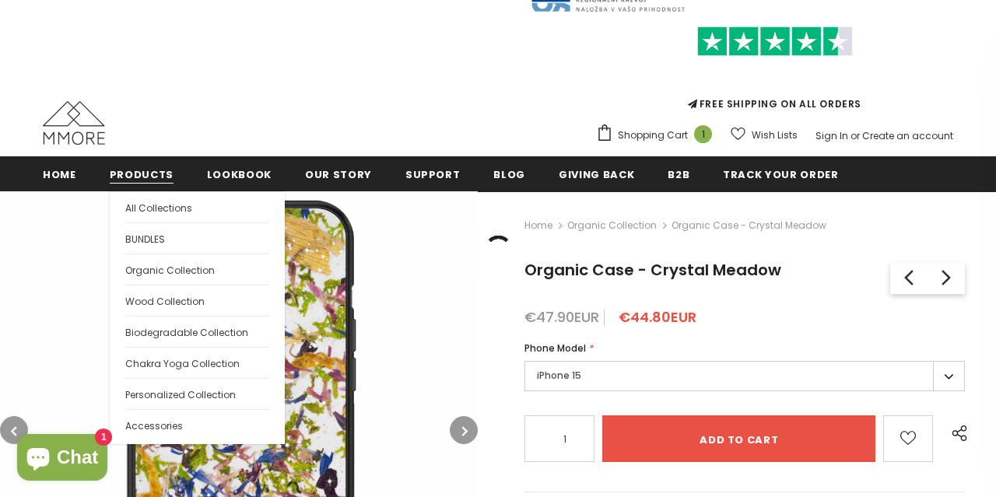
scroll to position [81, 0]
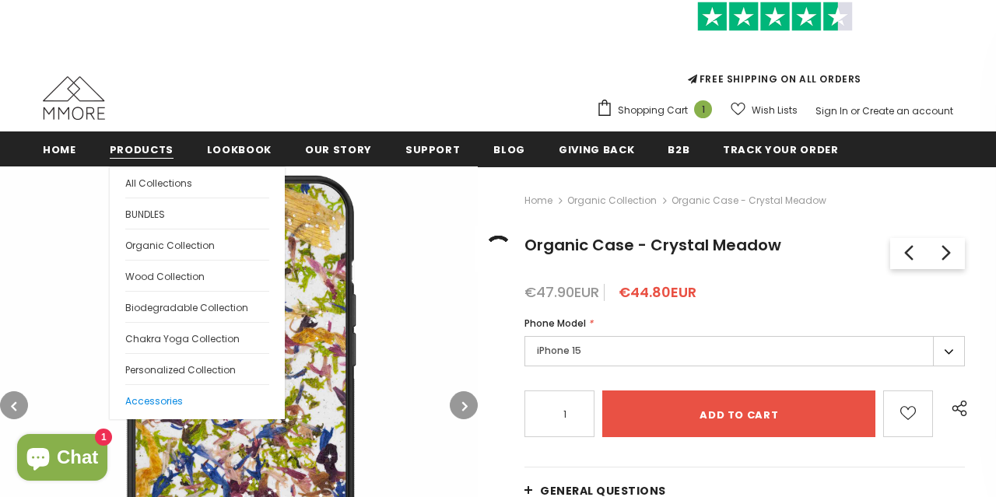
click at [152, 396] on span "Accessories" at bounding box center [154, 401] width 58 height 13
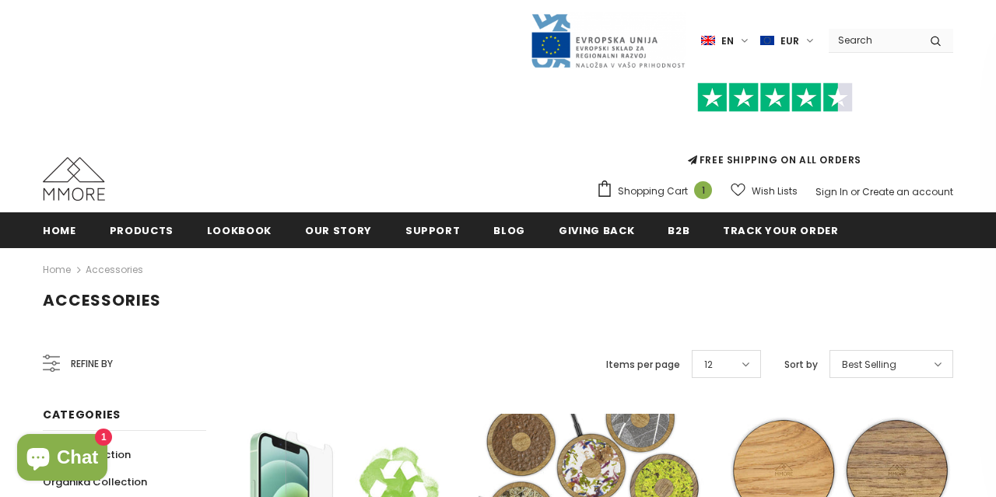
click at [971, 281] on div "Accessories Home Accessories" at bounding box center [498, 293] width 996 height 90
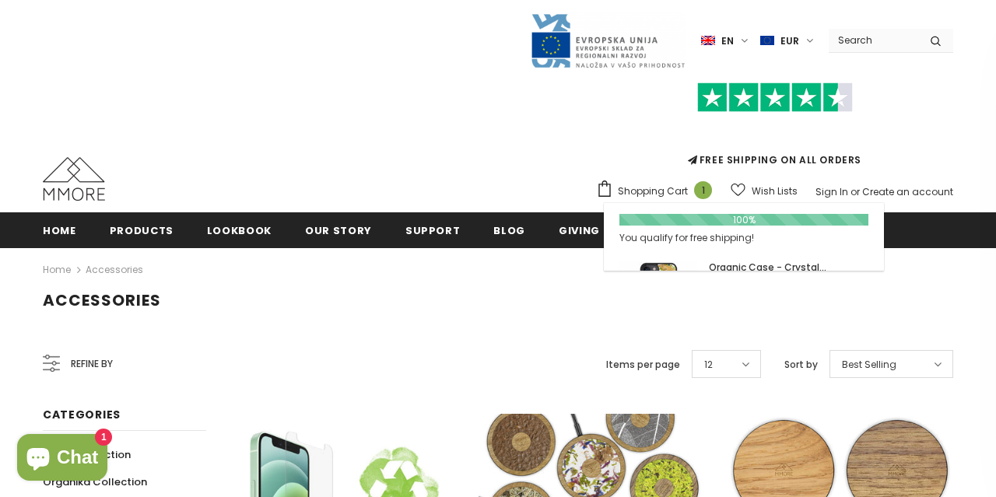
click at [647, 191] on span "Shopping Cart" at bounding box center [653, 192] width 70 height 16
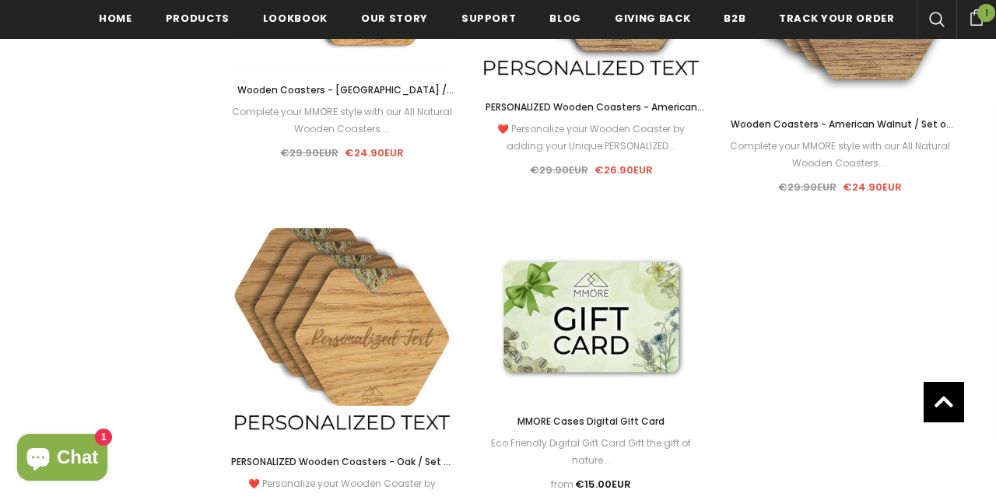
scroll to position [1623, 0]
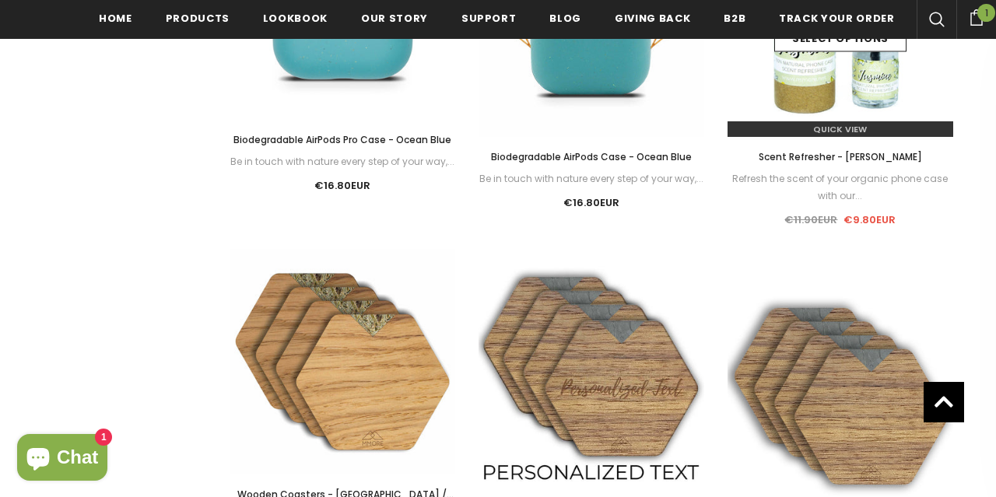
click at [826, 97] on img at bounding box center [841, 24] width 226 height 226
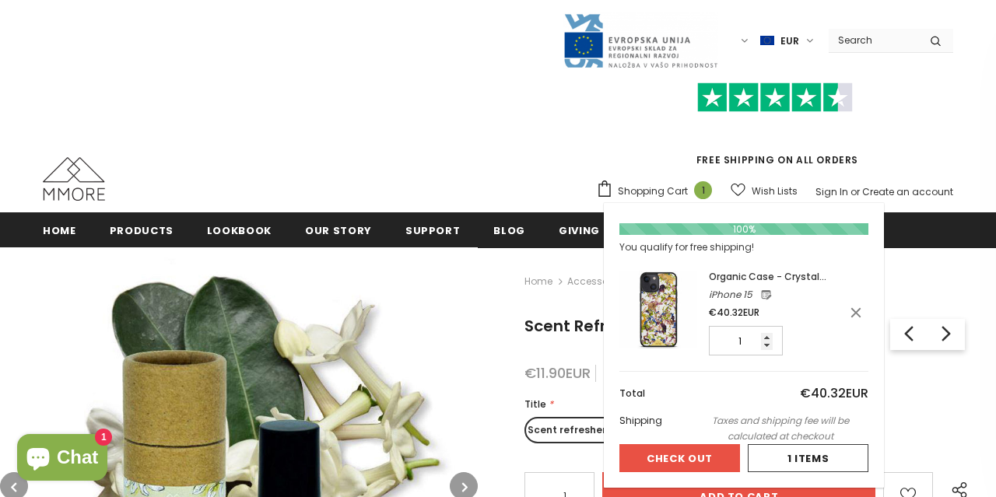
click at [661, 183] on link "Shopping Cart 1" at bounding box center [658, 191] width 124 height 23
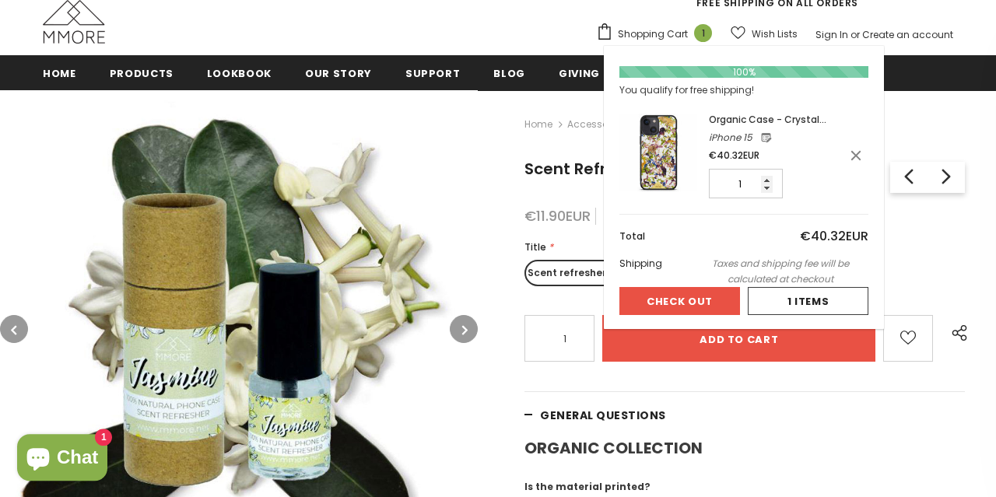
scroll to position [162, 0]
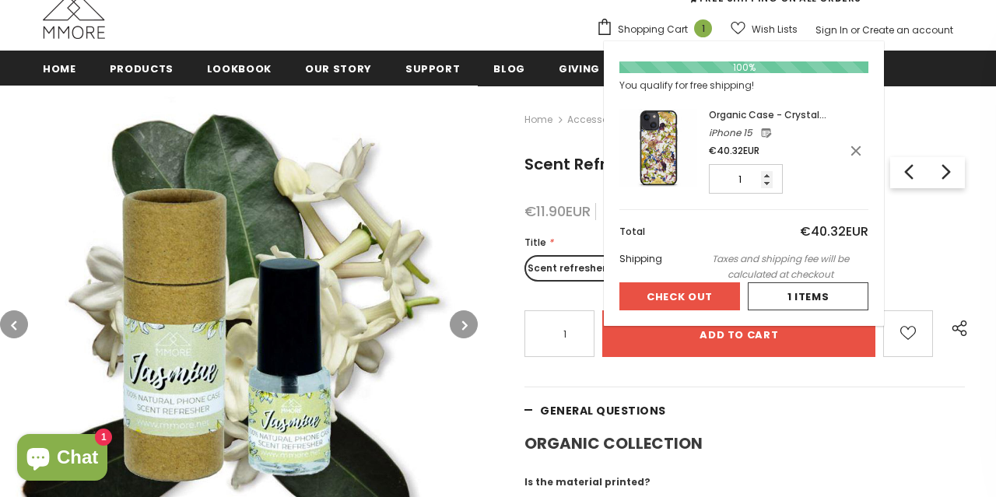
click at [659, 27] on span "Shopping Cart" at bounding box center [653, 30] width 70 height 16
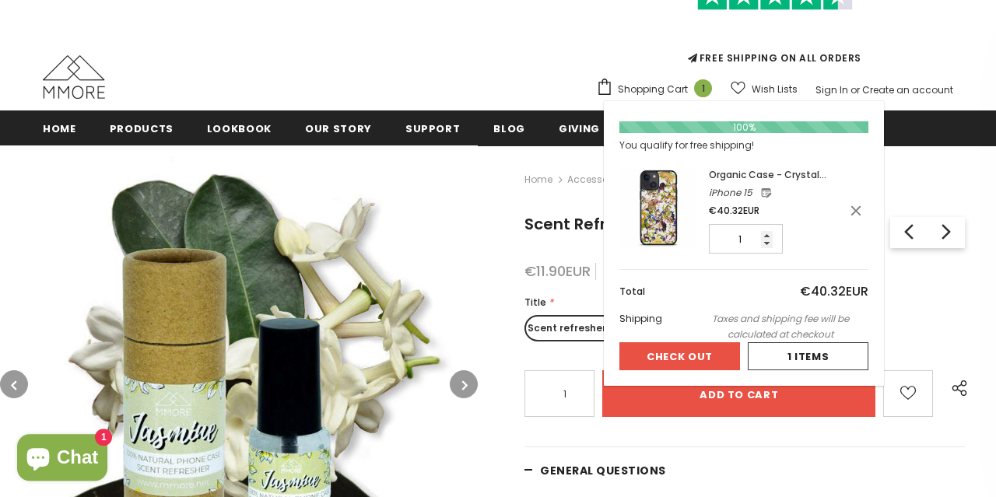
scroll to position [81, 0]
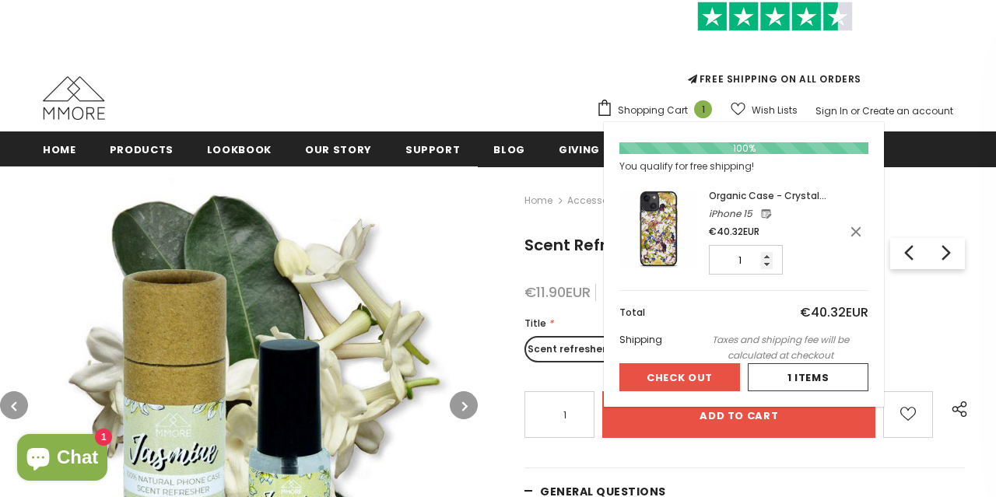
click at [656, 245] on img at bounding box center [659, 229] width 78 height 78
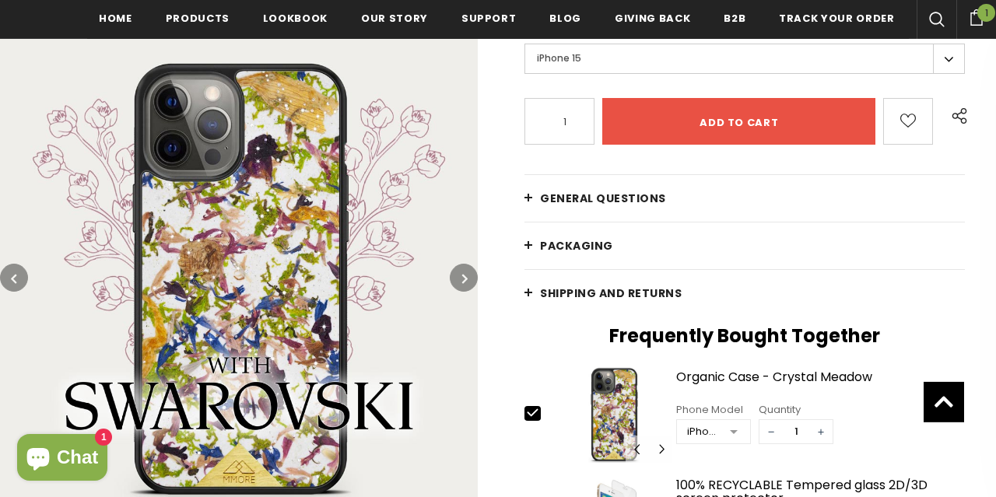
scroll to position [486, 0]
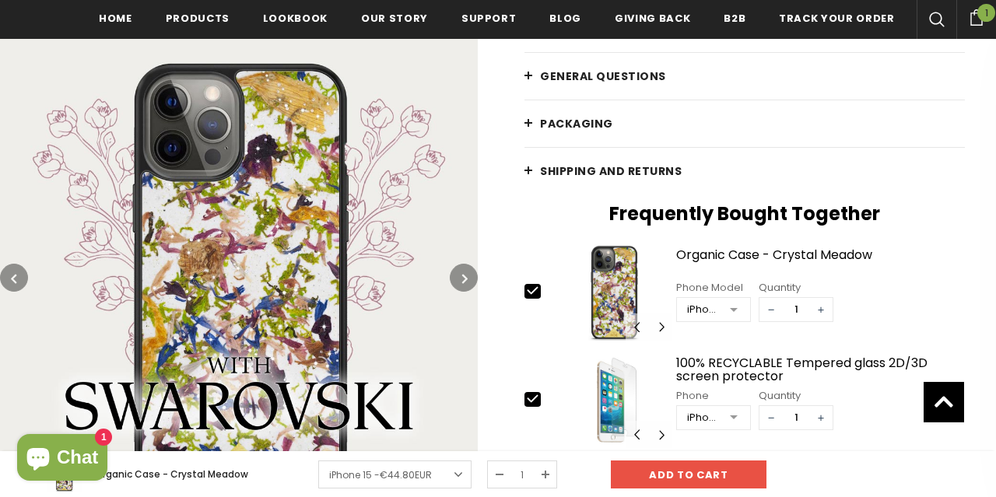
click at [529, 397] on icon at bounding box center [533, 398] width 10 height 7
type input "0"
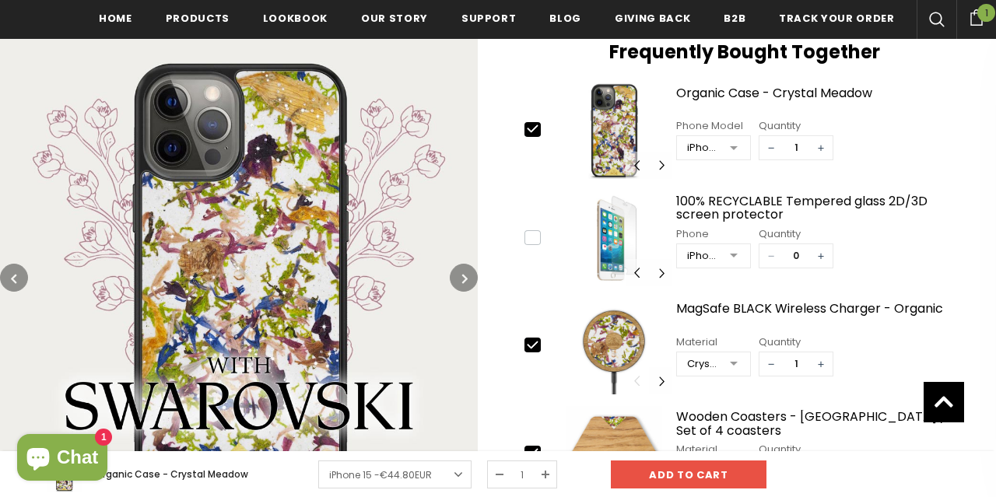
click at [532, 340] on icon at bounding box center [533, 345] width 16 height 16
type input "0"
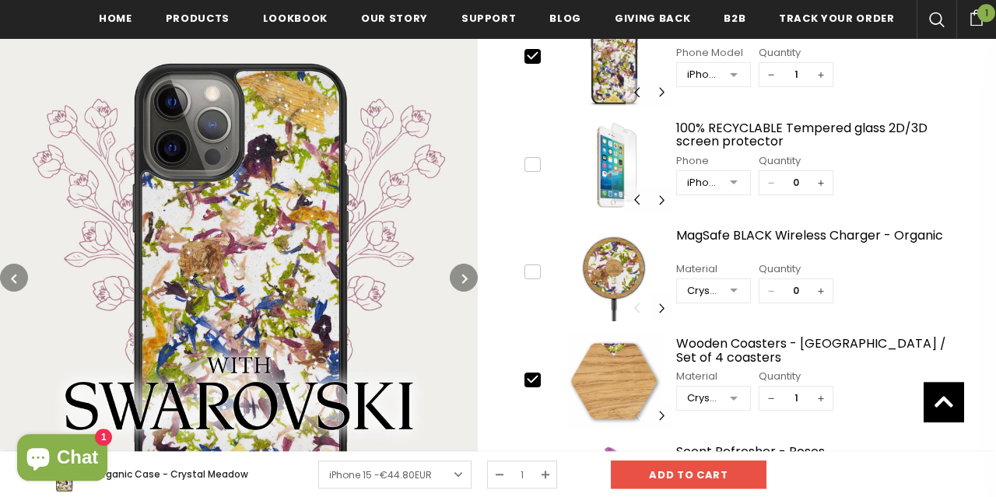
scroll to position [810, 0]
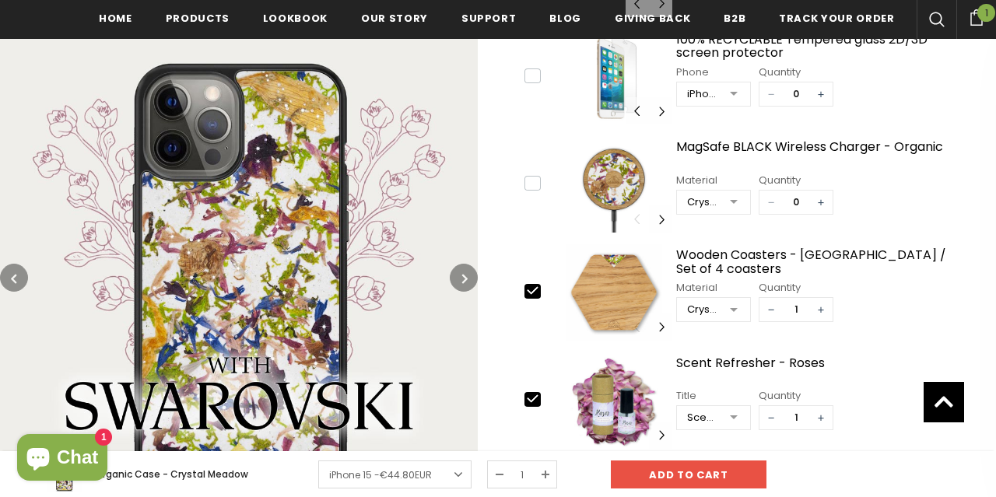
click at [528, 285] on icon at bounding box center [533, 291] width 16 height 16
type input "0"
click at [530, 395] on icon at bounding box center [533, 398] width 10 height 7
type input "0"
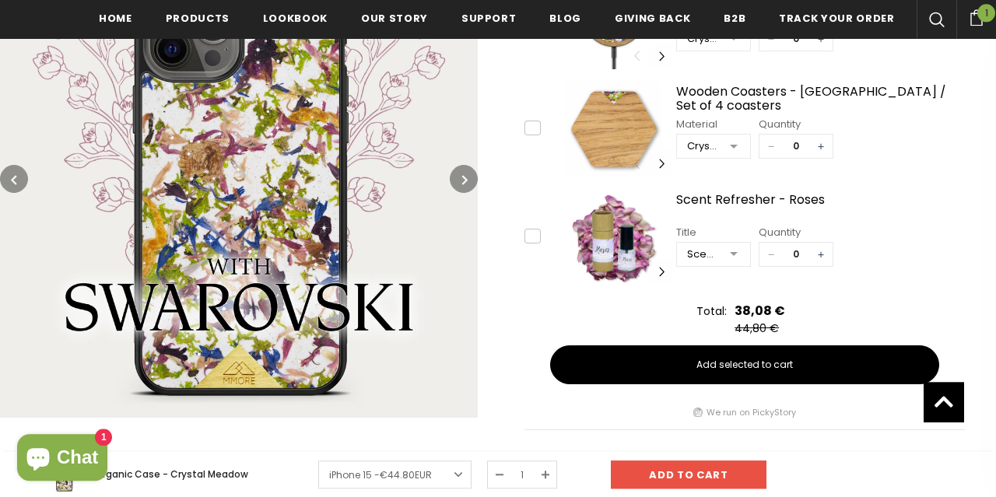
scroll to position [975, 0]
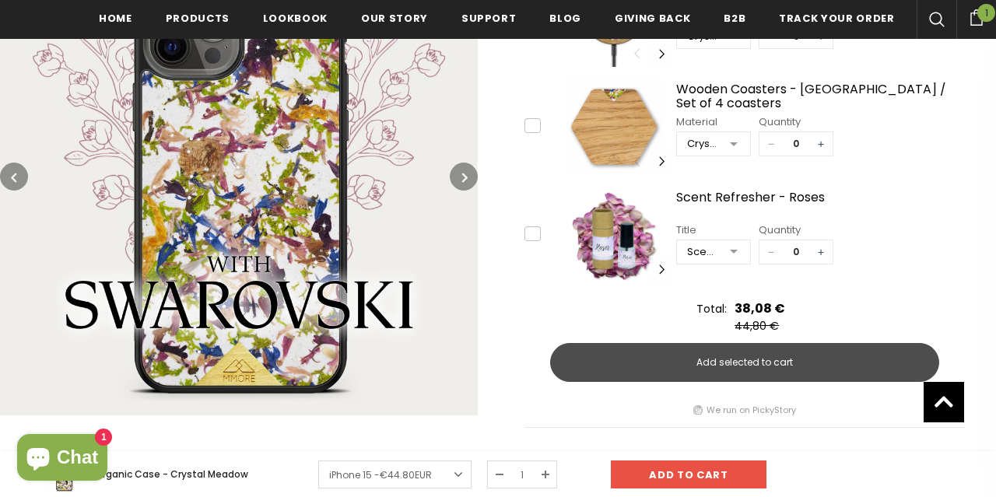
click at [743, 357] on span "Add selected to cart" at bounding box center [745, 363] width 97 height 14
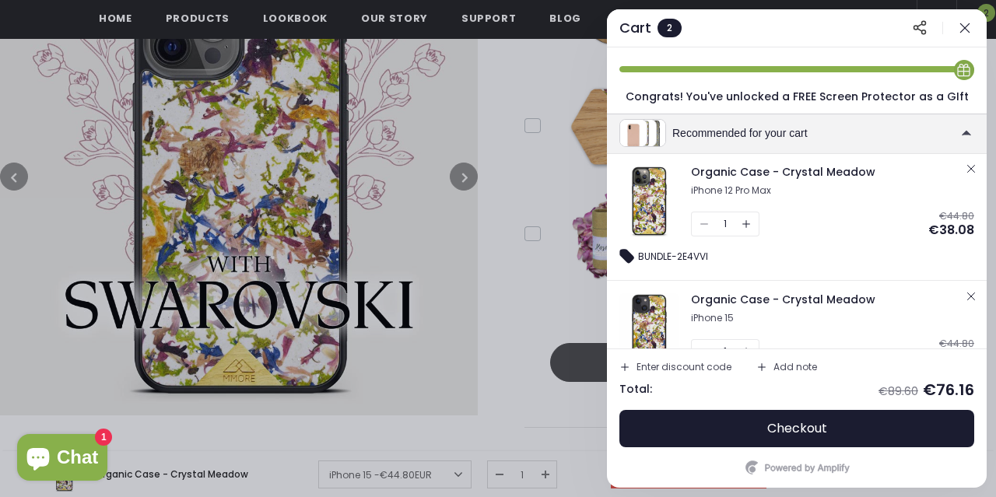
scroll to position [156, 0]
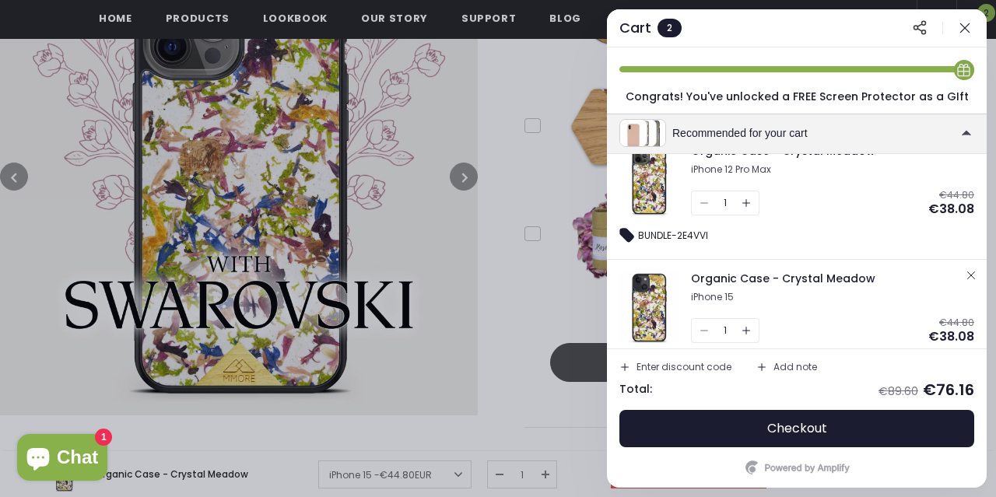
click at [967, 274] on icon "button" at bounding box center [971, 275] width 12 height 12
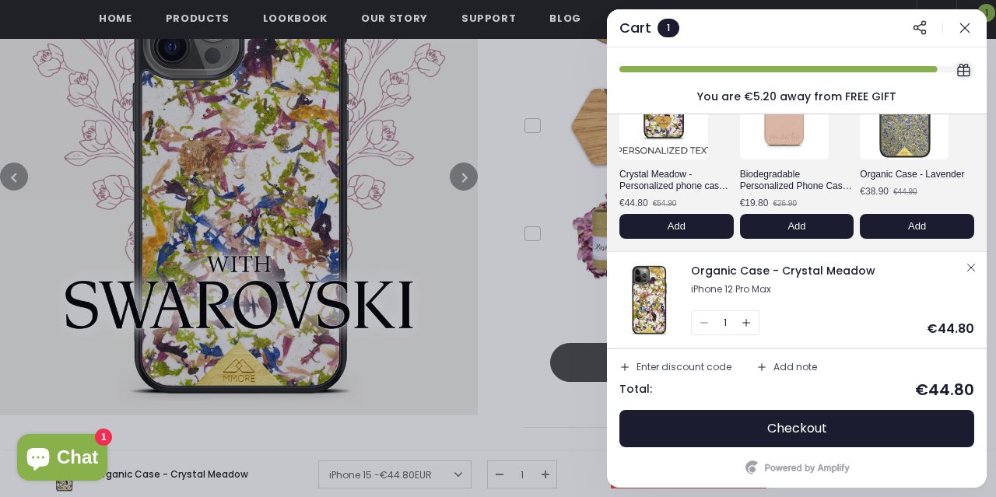
scroll to position [125, 0]
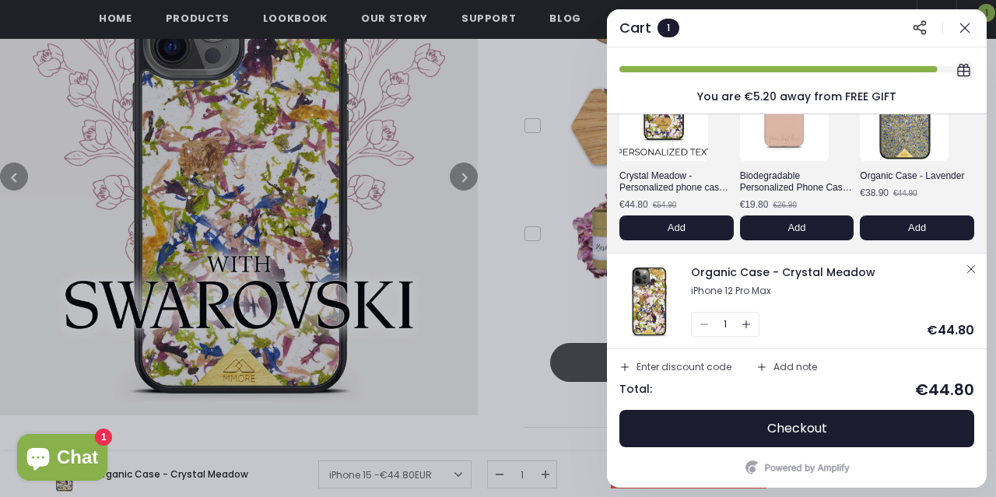
click at [971, 270] on icon "button" at bounding box center [971, 269] width 12 height 12
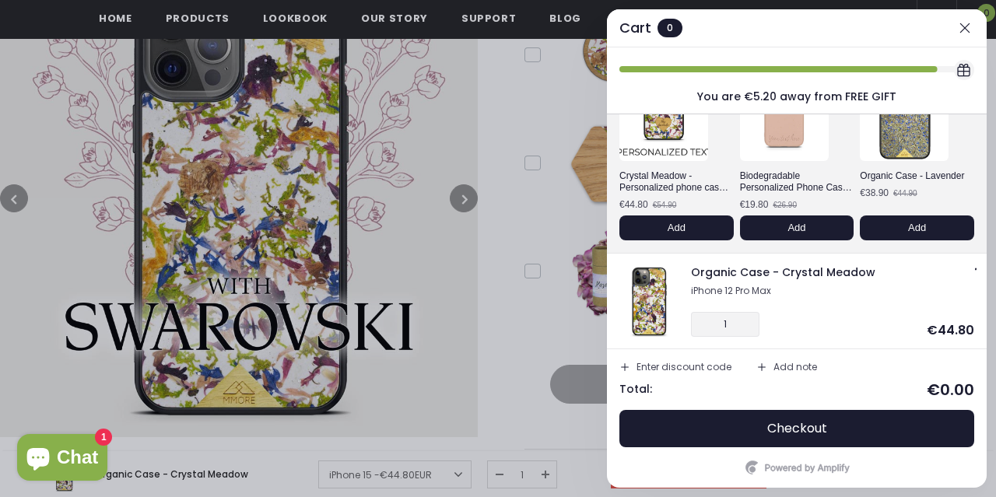
scroll to position [29, 0]
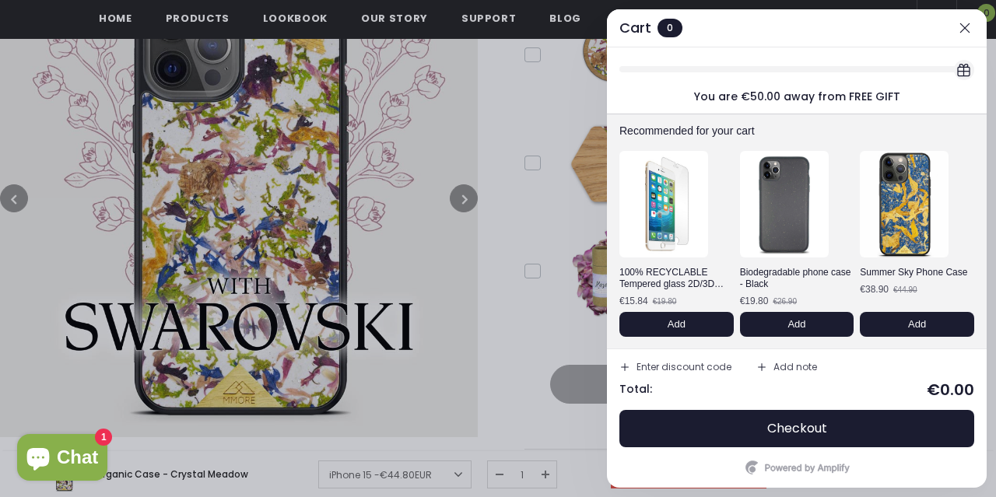
click at [968, 26] on icon "button" at bounding box center [965, 27] width 9 height 9
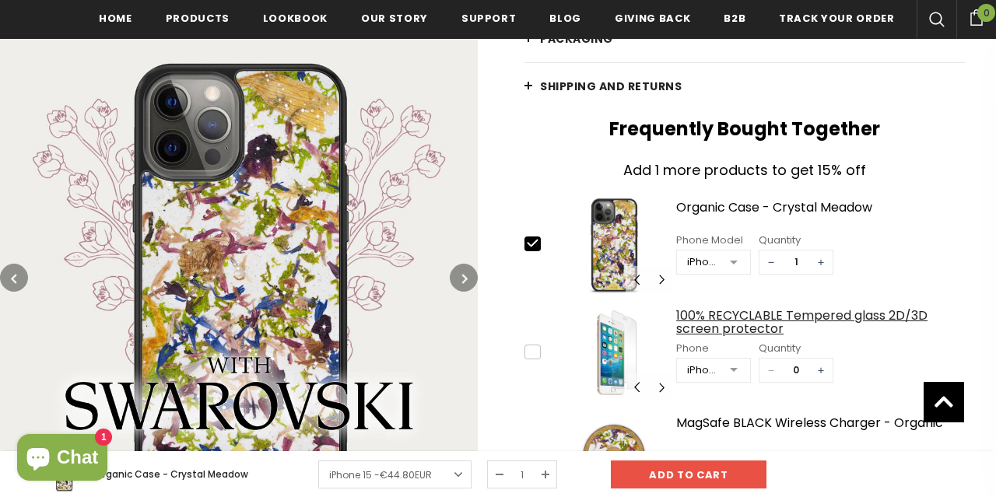
scroll to position [85, 0]
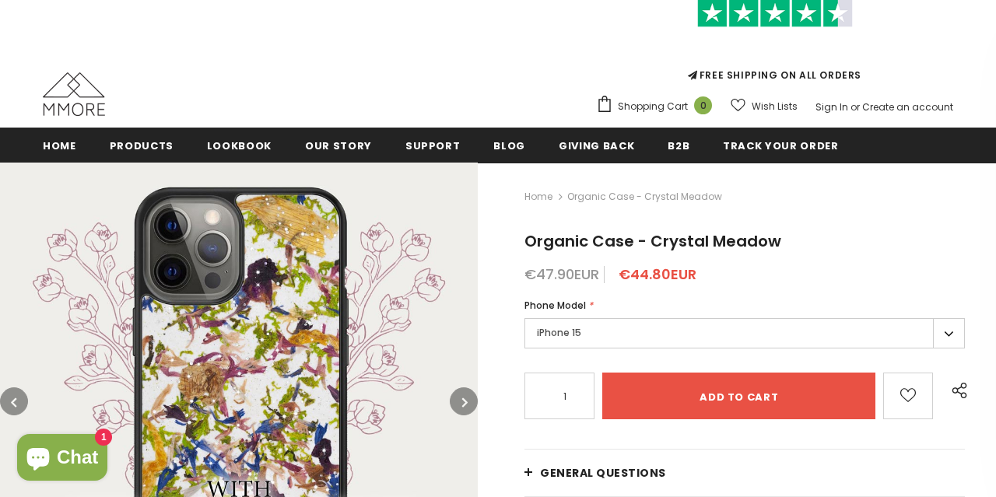
click at [658, 332] on label "iPhone 15" at bounding box center [745, 333] width 441 height 30
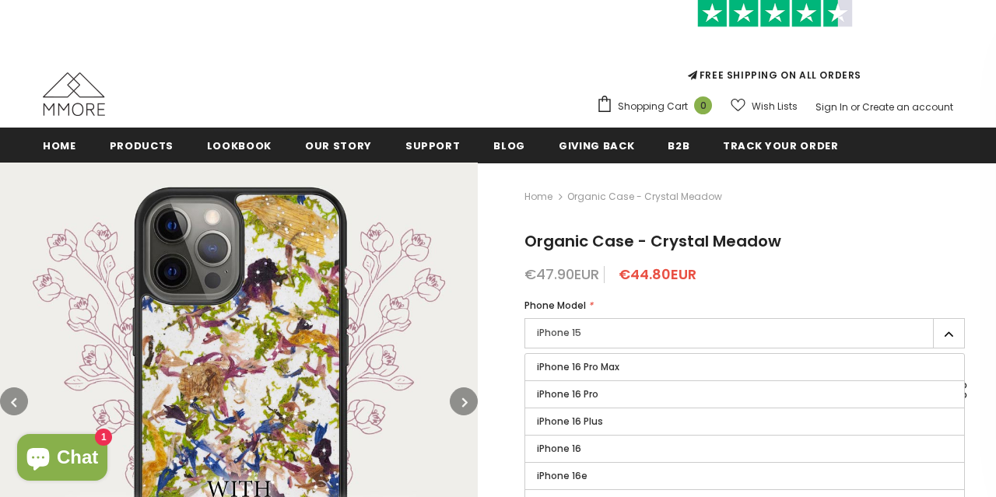
click at [658, 332] on label "iPhone 15" at bounding box center [745, 333] width 441 height 30
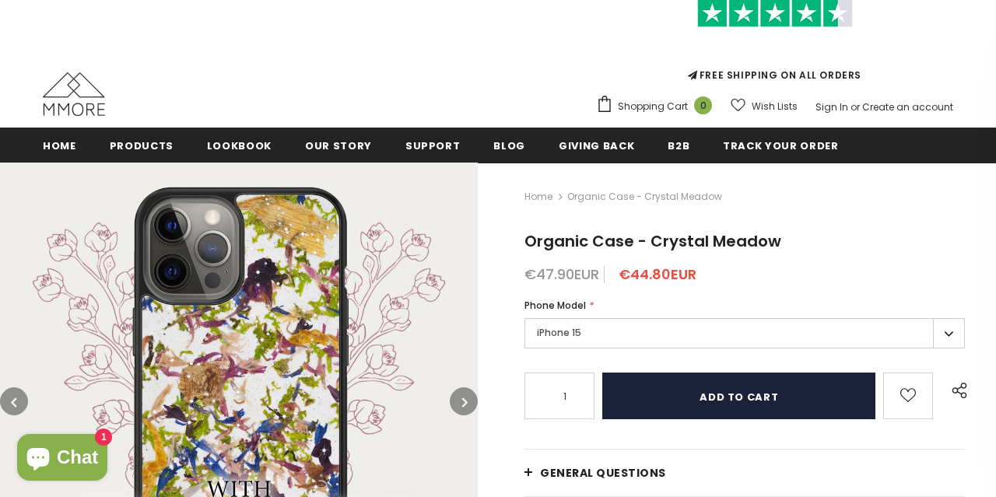
click at [715, 393] on input "Add to cart" at bounding box center [739, 396] width 273 height 47
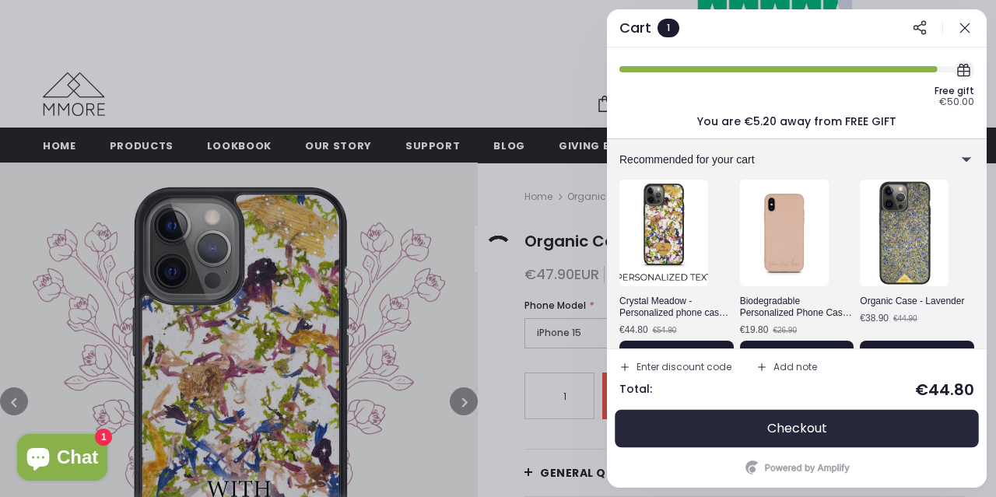
click at [757, 430] on button "Checkout" at bounding box center [797, 428] width 355 height 37
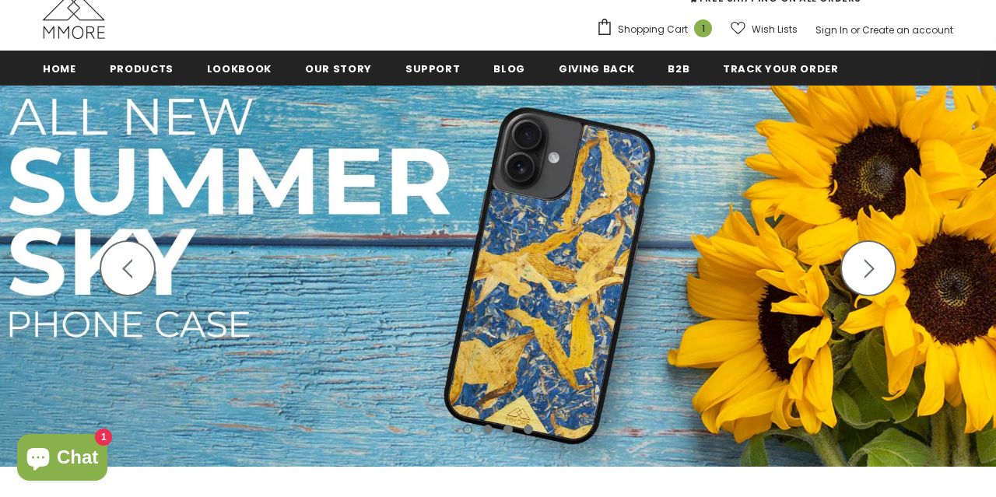
scroll to position [162, 0]
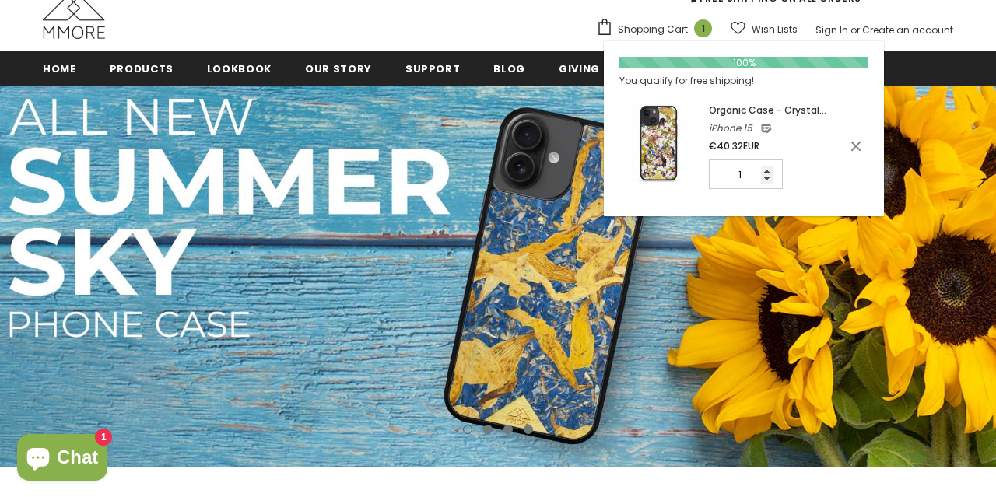
click at [648, 19] on link "Shopping Cart 1" at bounding box center [658, 29] width 124 height 23
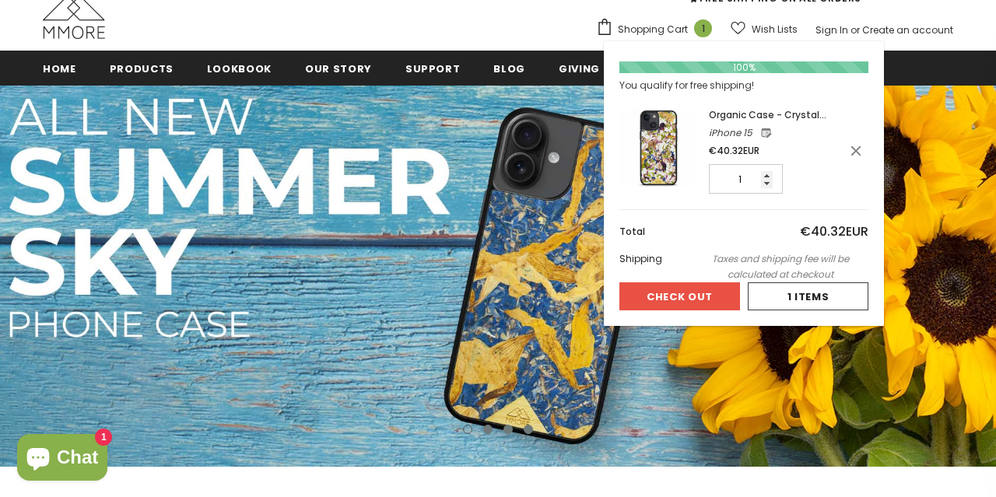
click at [686, 289] on button "Check Out" at bounding box center [680, 297] width 121 height 28
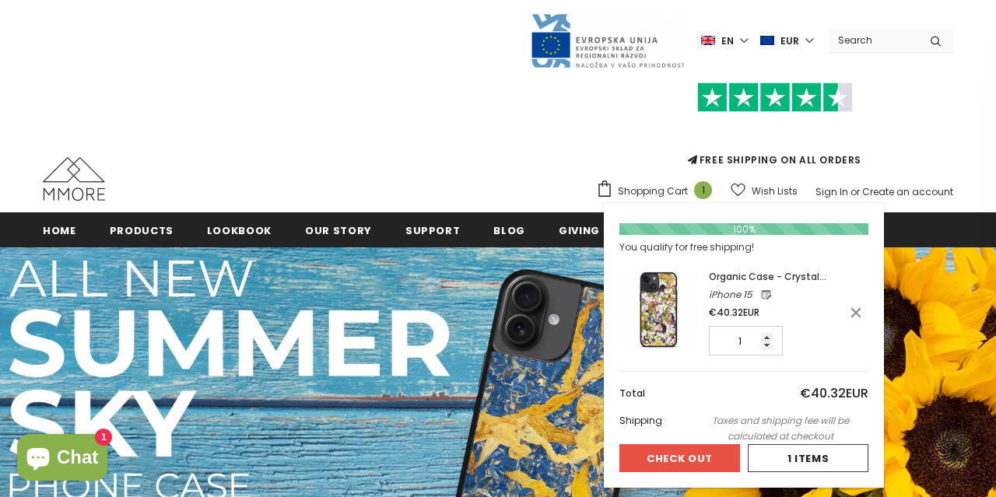
click at [662, 191] on span "Shopping Cart" at bounding box center [653, 192] width 70 height 16
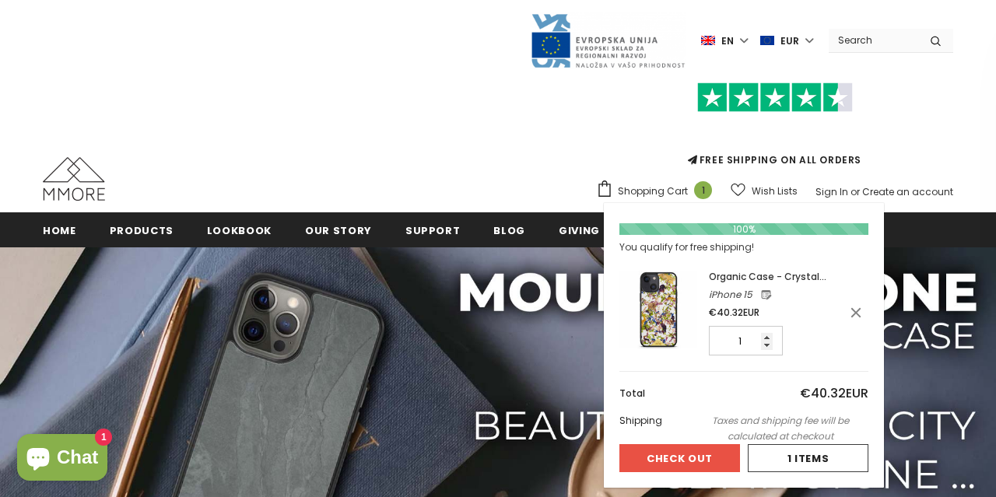
click at [662, 455] on button "Check Out" at bounding box center [680, 459] width 121 height 28
